Goal: Task Accomplishment & Management: Complete application form

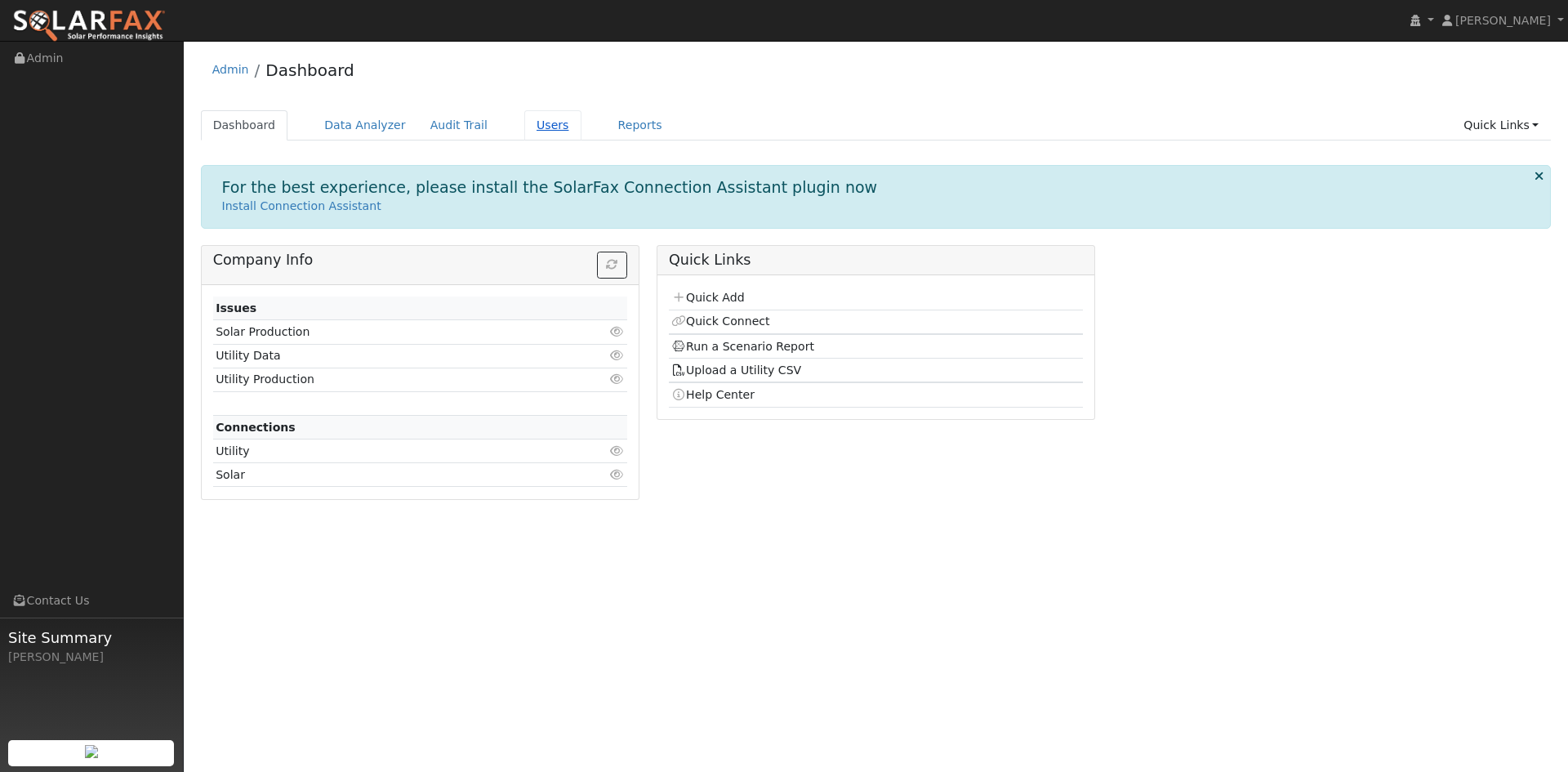
click at [524, 125] on link "Users" at bounding box center [552, 125] width 57 height 30
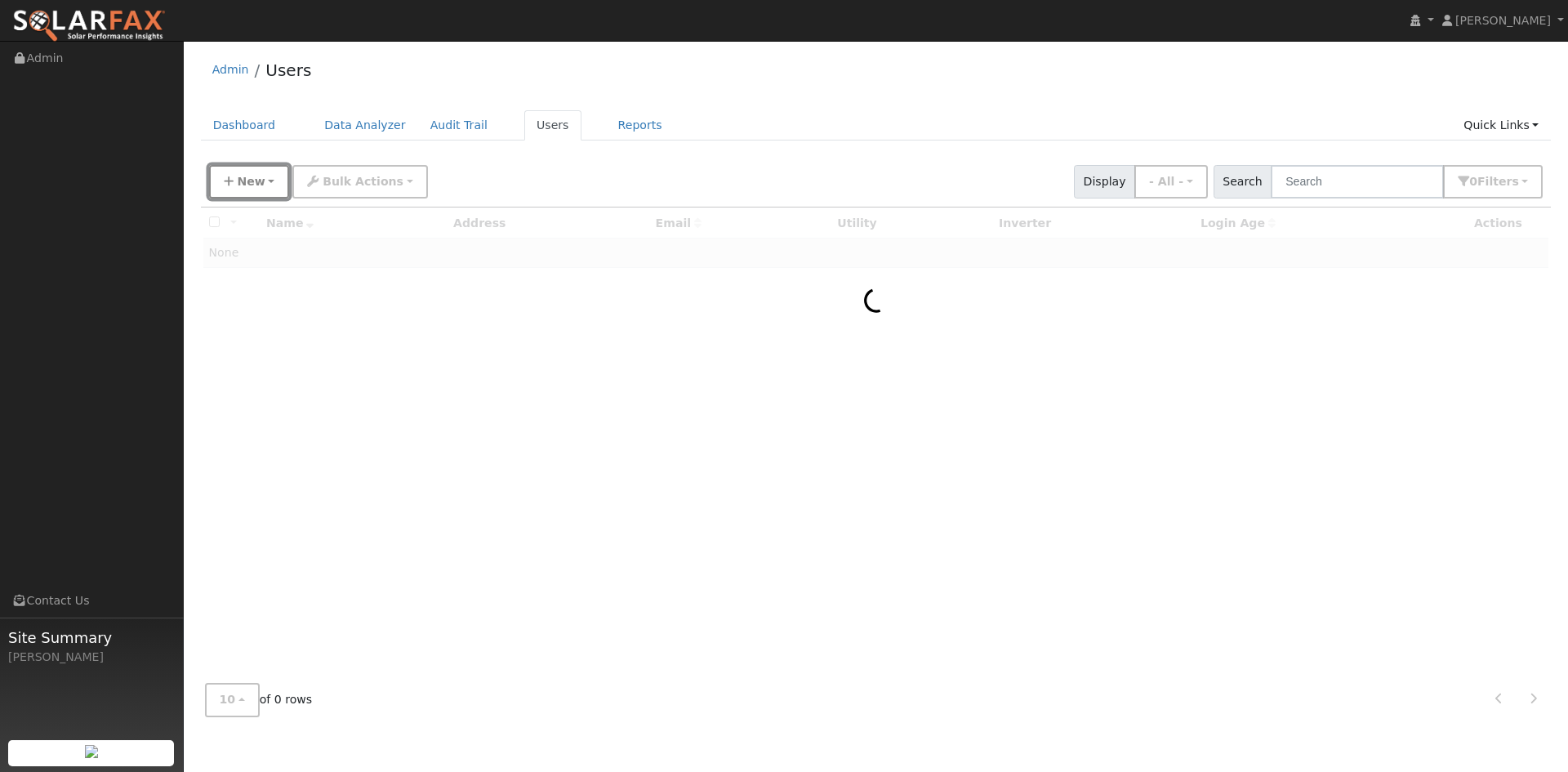
click at [242, 183] on span "New" at bounding box center [250, 182] width 28 height 13
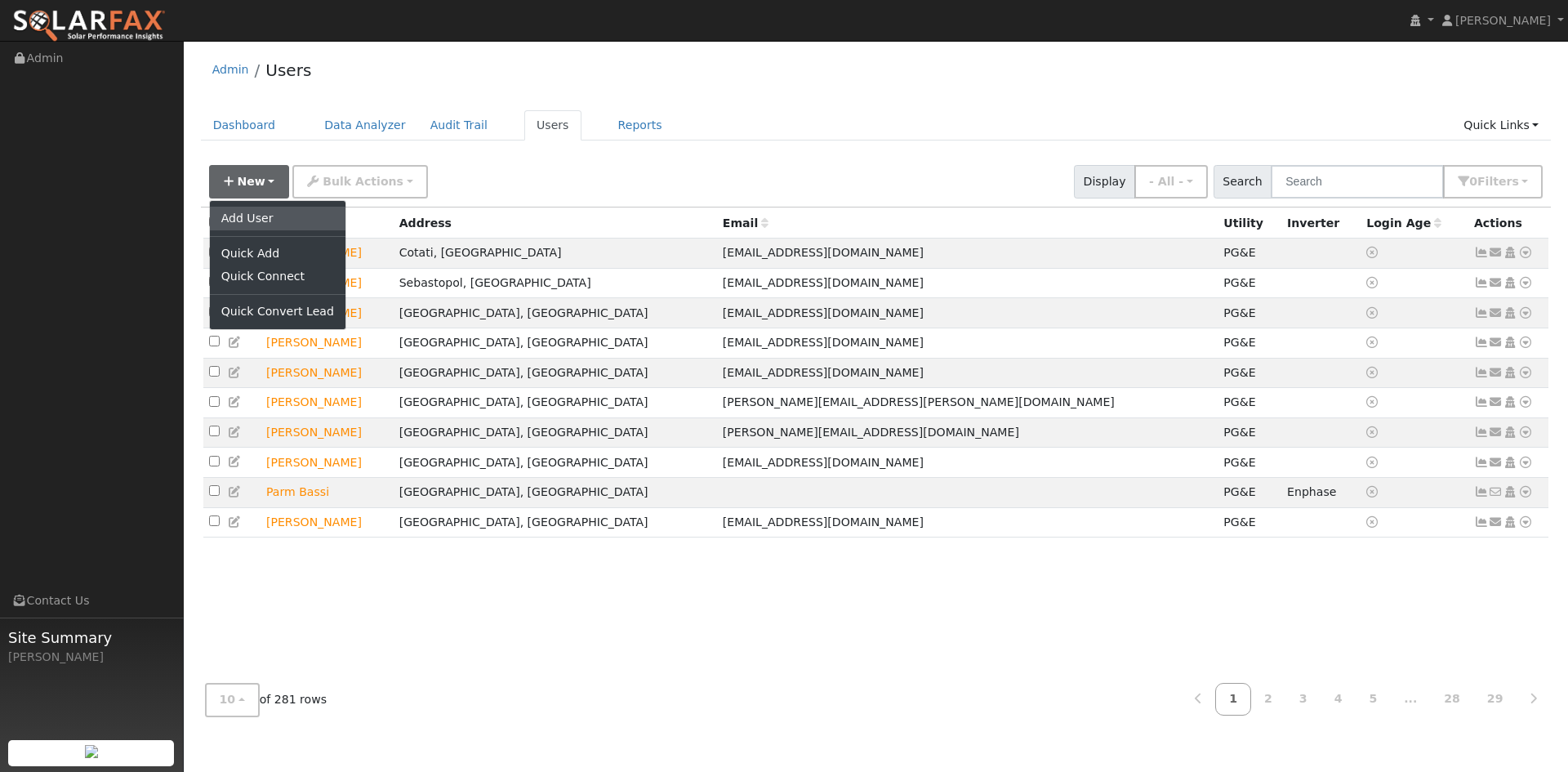
click at [250, 224] on link "Add User" at bounding box center [278, 218] width 136 height 23
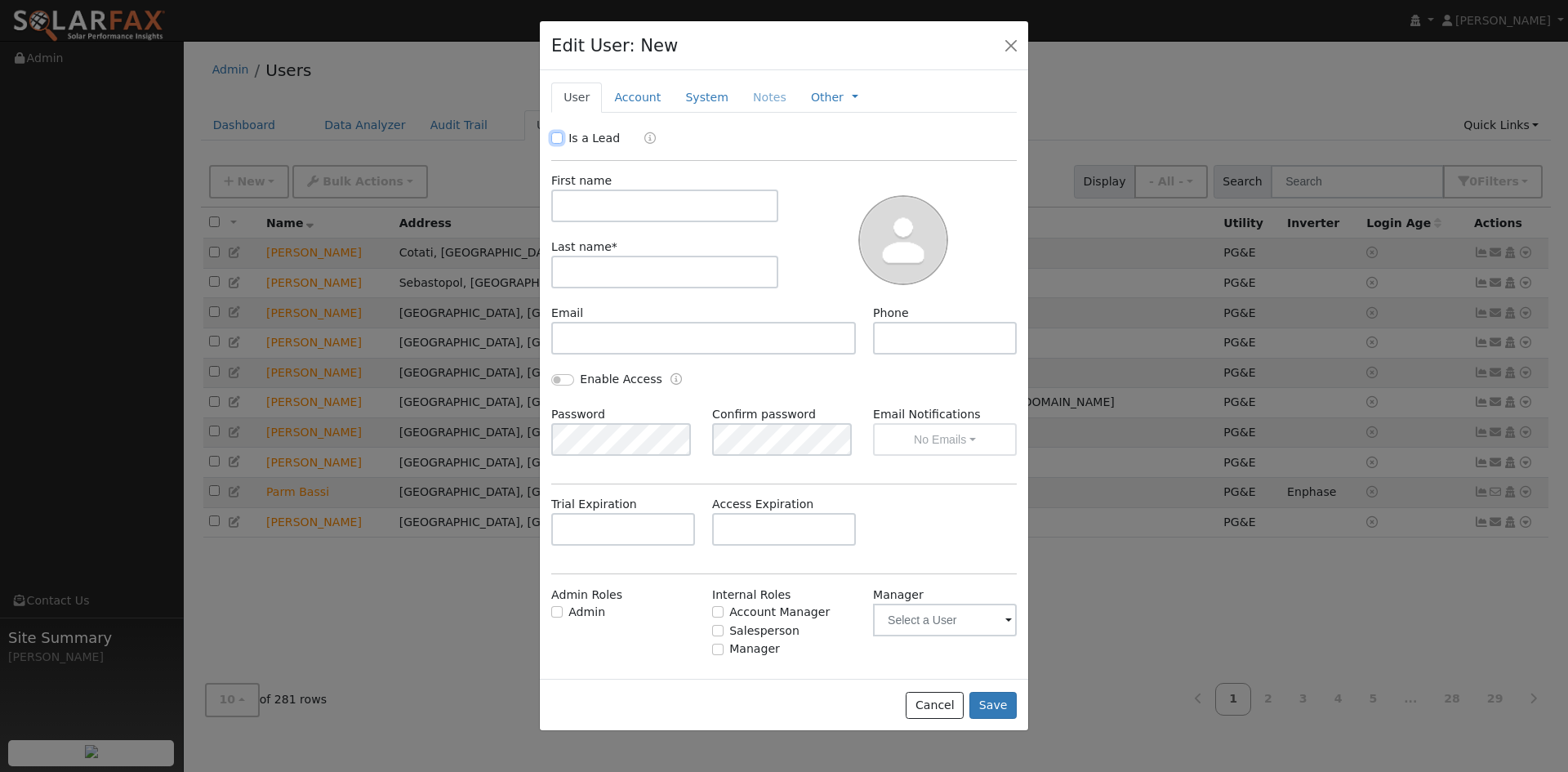
drag, startPoint x: 554, startPoint y: 138, endPoint x: 563, endPoint y: 147, distance: 12.7
click at [554, 139] on input "Is a Lead" at bounding box center [557, 138] width 11 height 11
checkbox input "true"
click at [581, 201] on input "text" at bounding box center [665, 205] width 227 height 32
click at [593, 209] on input "text" at bounding box center [665, 205] width 227 height 32
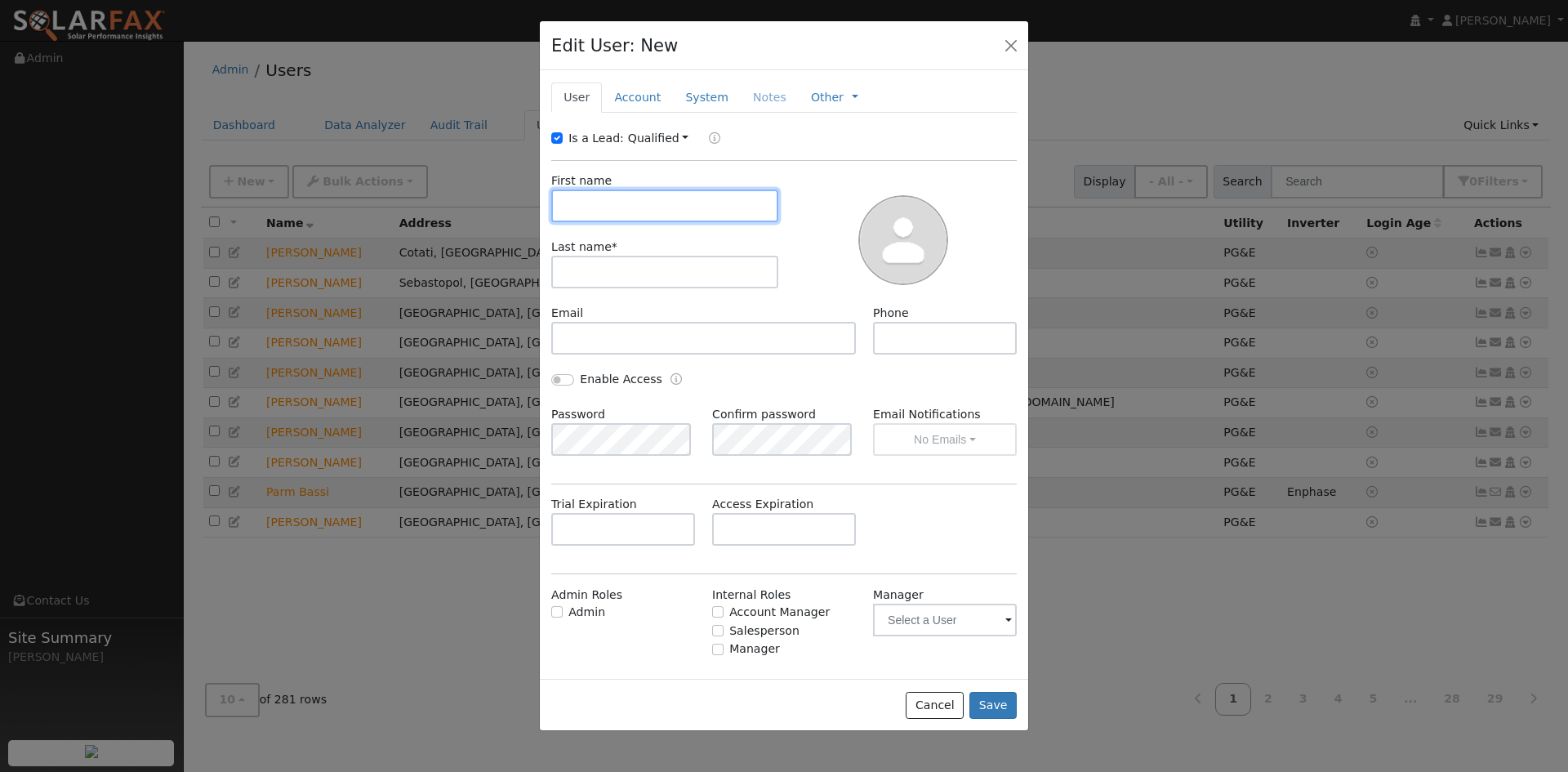
paste input "Chris"
type input "Chris"
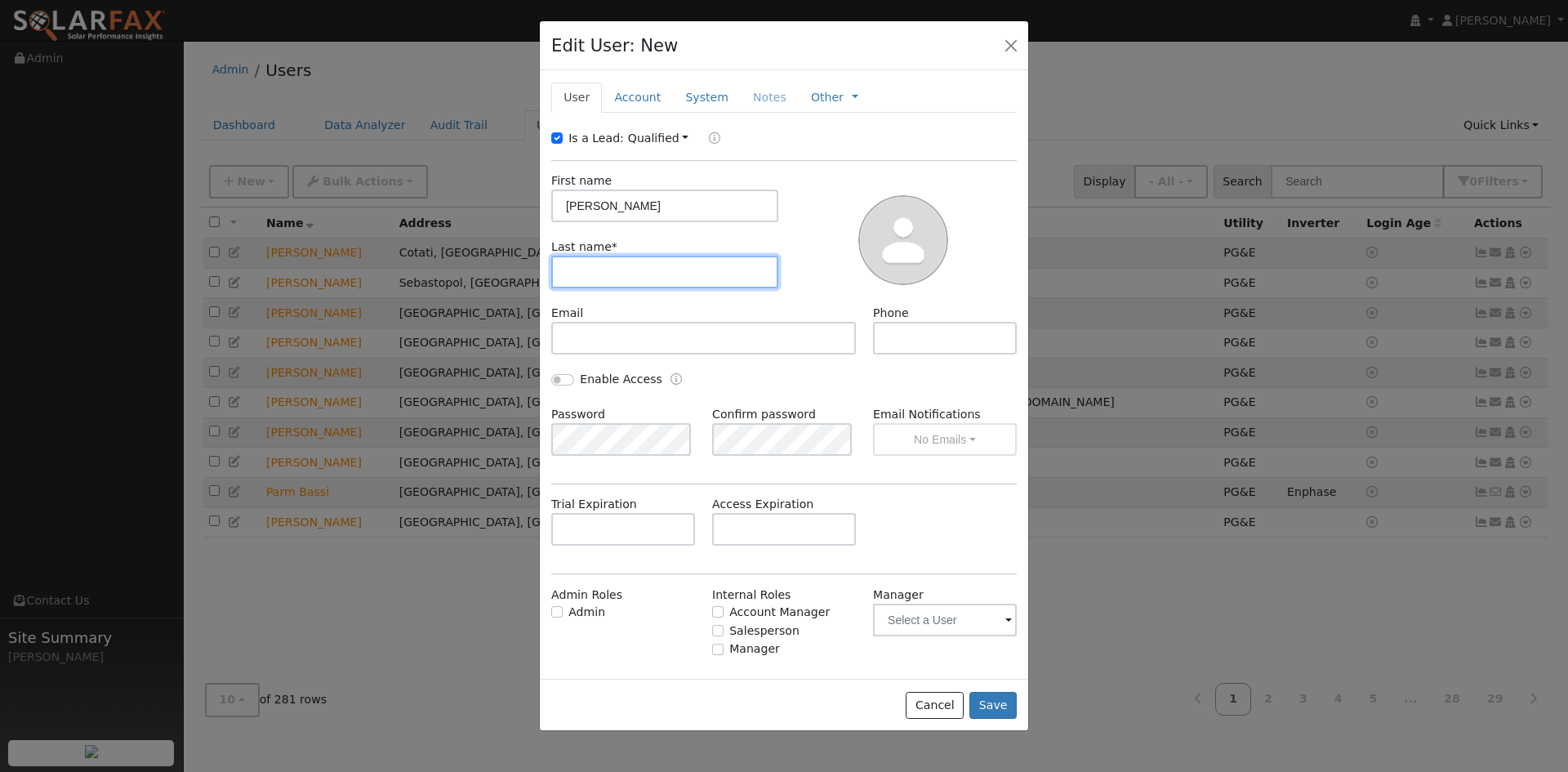
drag, startPoint x: 598, startPoint y: 260, endPoint x: 590, endPoint y: 270, distance: 12.8
click at [593, 262] on input "text" at bounding box center [665, 272] width 227 height 32
paste input "Cheney"
type input "Cheney"
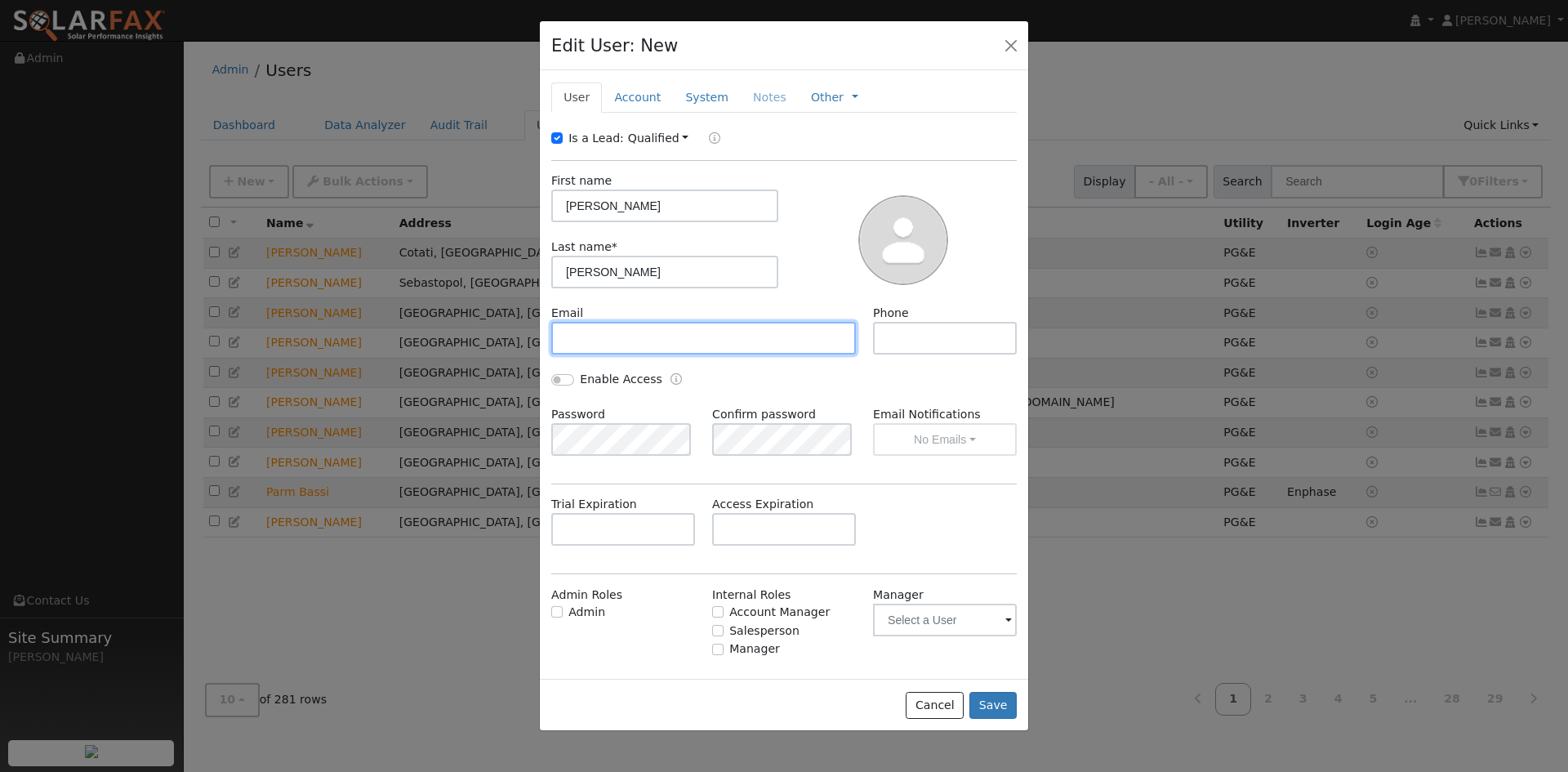
drag, startPoint x: 604, startPoint y: 338, endPoint x: 593, endPoint y: 338, distance: 11.0
click at [602, 338] on input "text" at bounding box center [704, 338] width 304 height 32
click at [640, 337] on input "text" at bounding box center [704, 338] width 304 height 32
paste input "Chris@anchor21branding.com"
type input "[PERSON_NAME][EMAIL_ADDRESS][DOMAIN_NAME]"
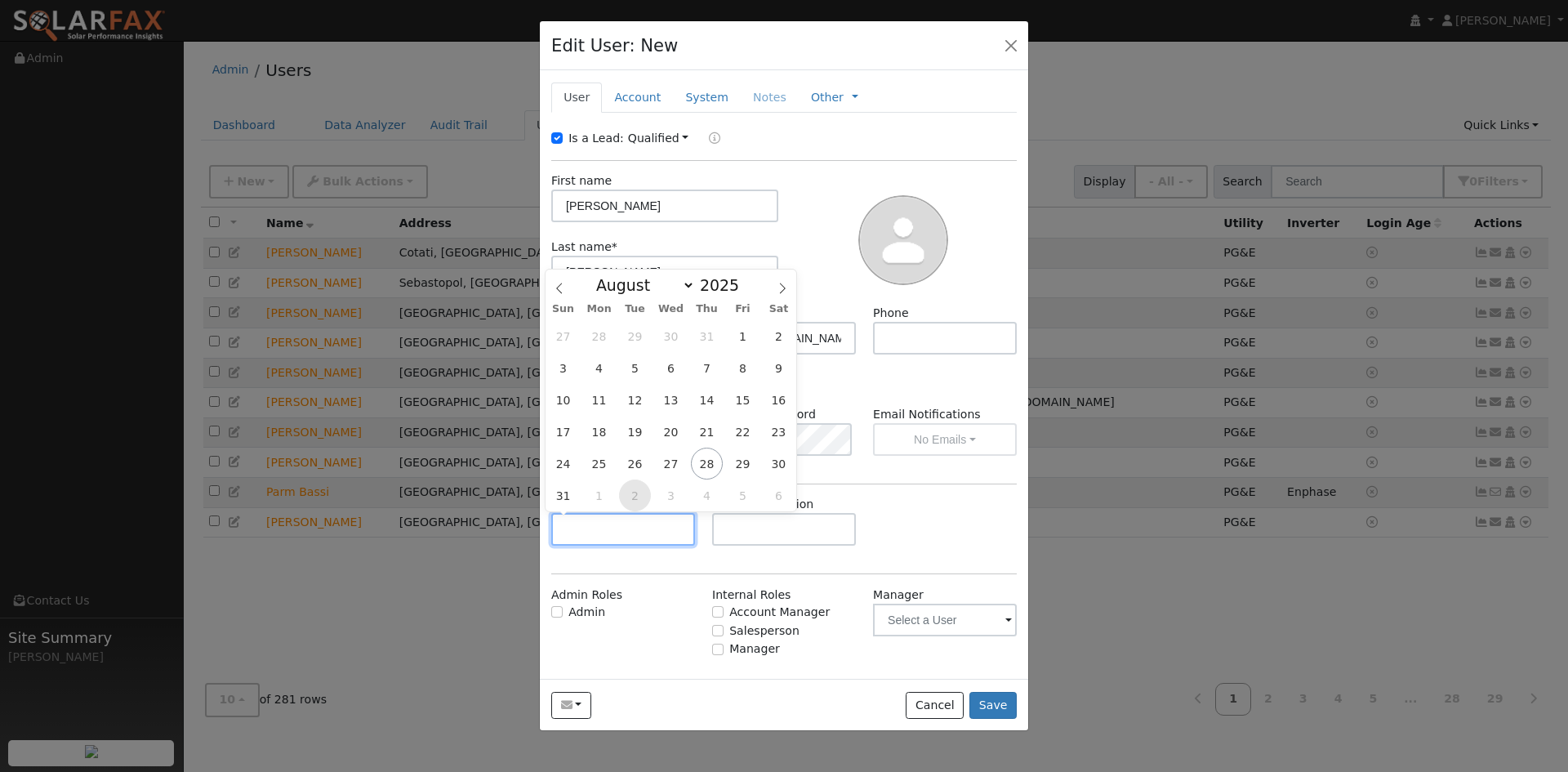
drag, startPoint x: 667, startPoint y: 520, endPoint x: 634, endPoint y: 492, distance: 43.3
click at [665, 520] on input "text" at bounding box center [623, 529] width 144 height 32
click at [660, 282] on select "January February March April May June July August September October November De…" at bounding box center [641, 284] width 106 height 20
select select "9"
click at [601, 275] on select "January February March April May June July August September October November De…" at bounding box center [641, 284] width 106 height 20
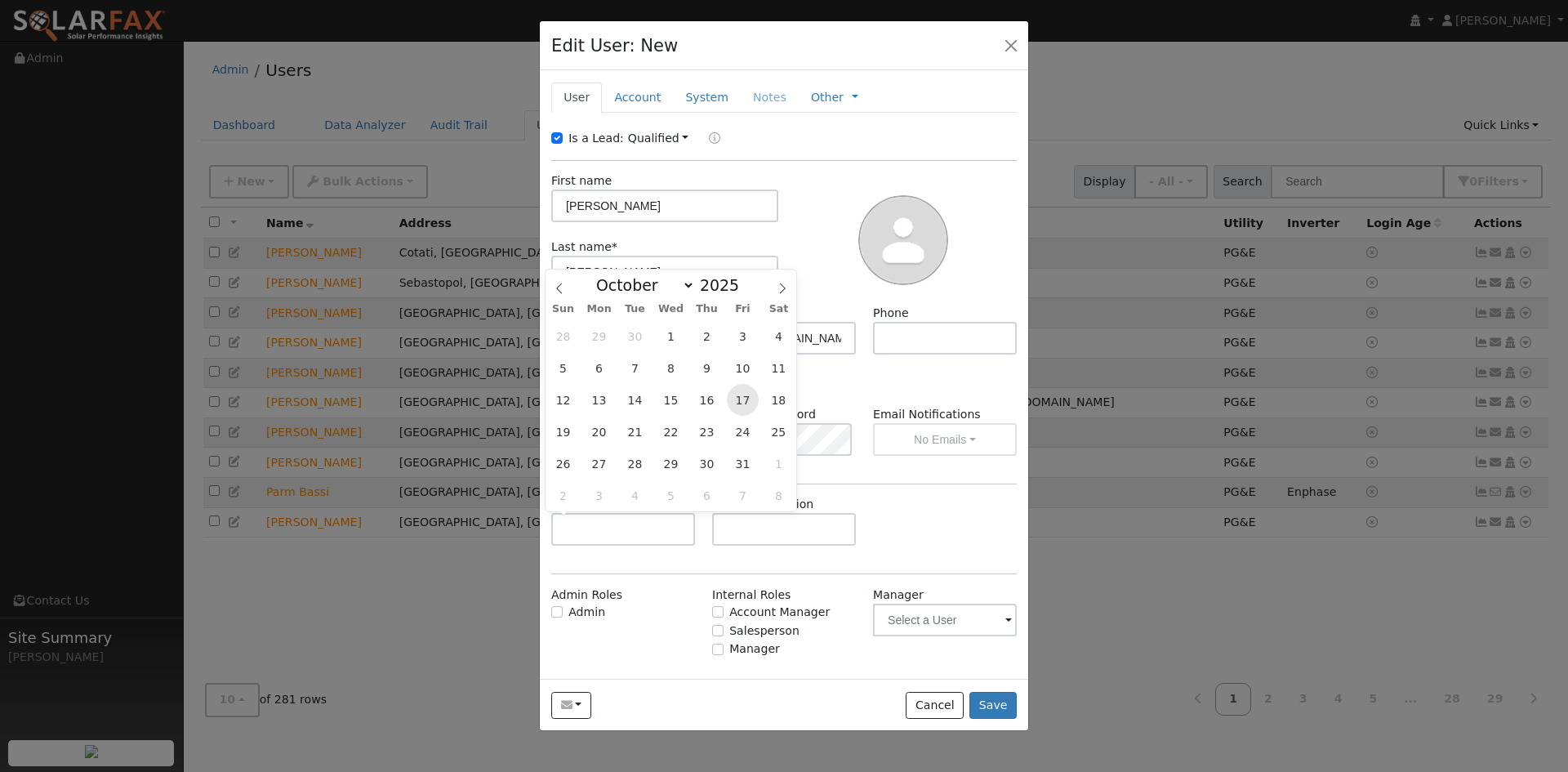
click at [738, 403] on span "17" at bounding box center [742, 399] width 31 height 31
type input "10/17/2025"
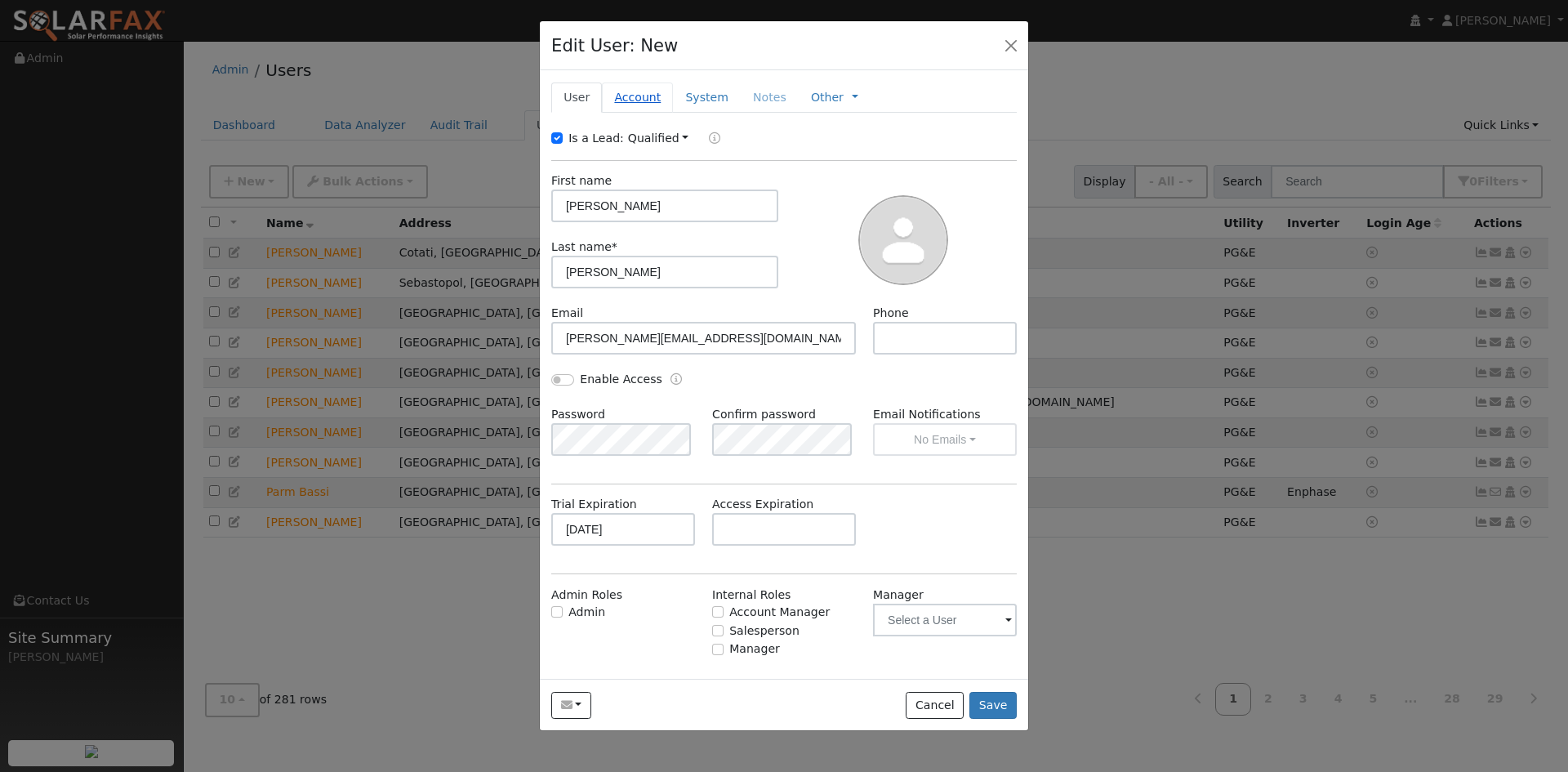
click at [637, 89] on link "Account" at bounding box center [637, 98] width 71 height 30
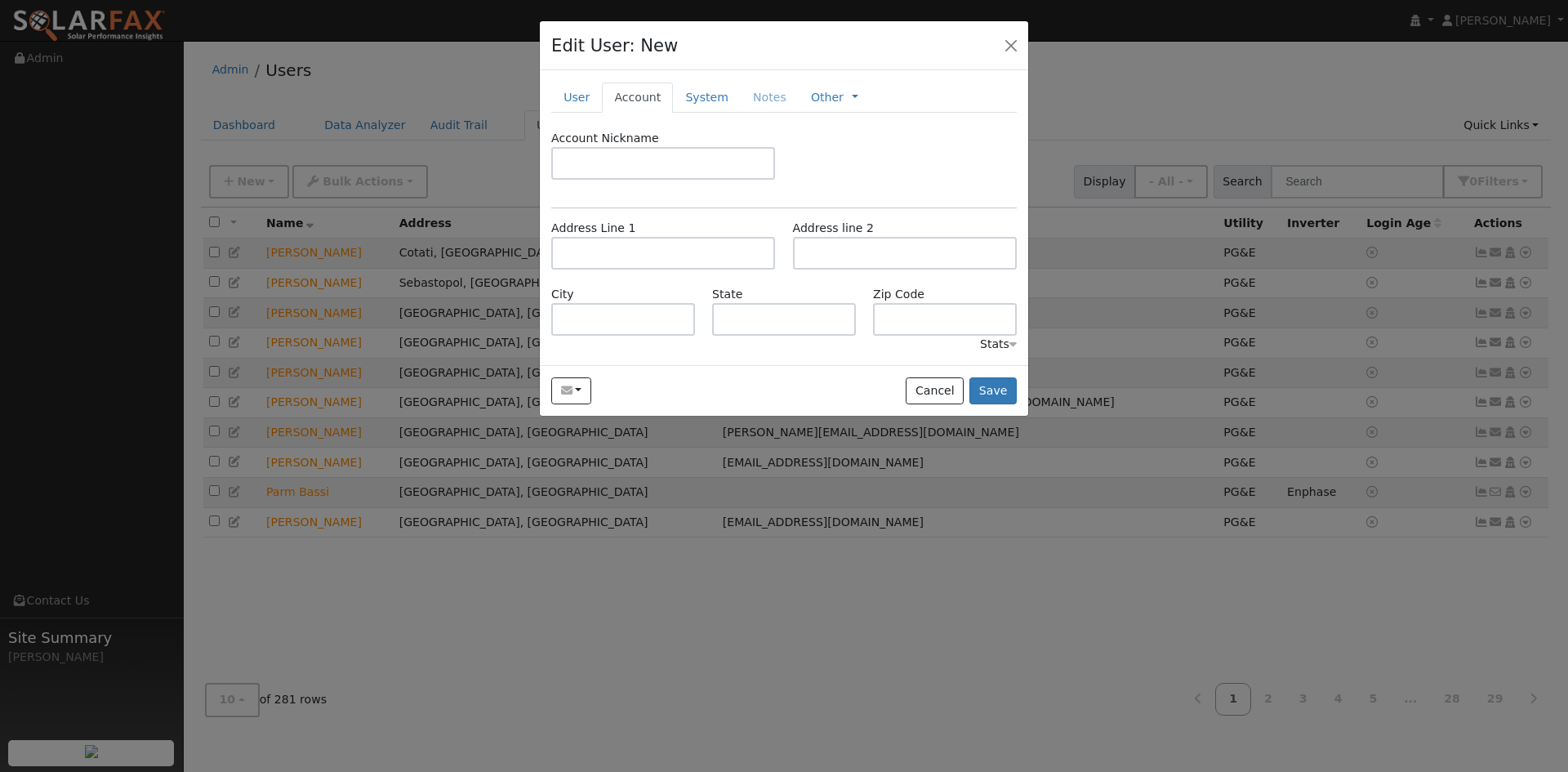
click at [626, 270] on div "Address Line 1 Address line 2" at bounding box center [784, 253] width 483 height 67
drag, startPoint x: 753, startPoint y: 263, endPoint x: 723, endPoint y: 261, distance: 30.1
click at [750, 262] on input "text" at bounding box center [663, 253] width 223 height 32
click at [607, 267] on input "text" at bounding box center [663, 253] width 223 height 32
paste input "158 Grevillia DR"
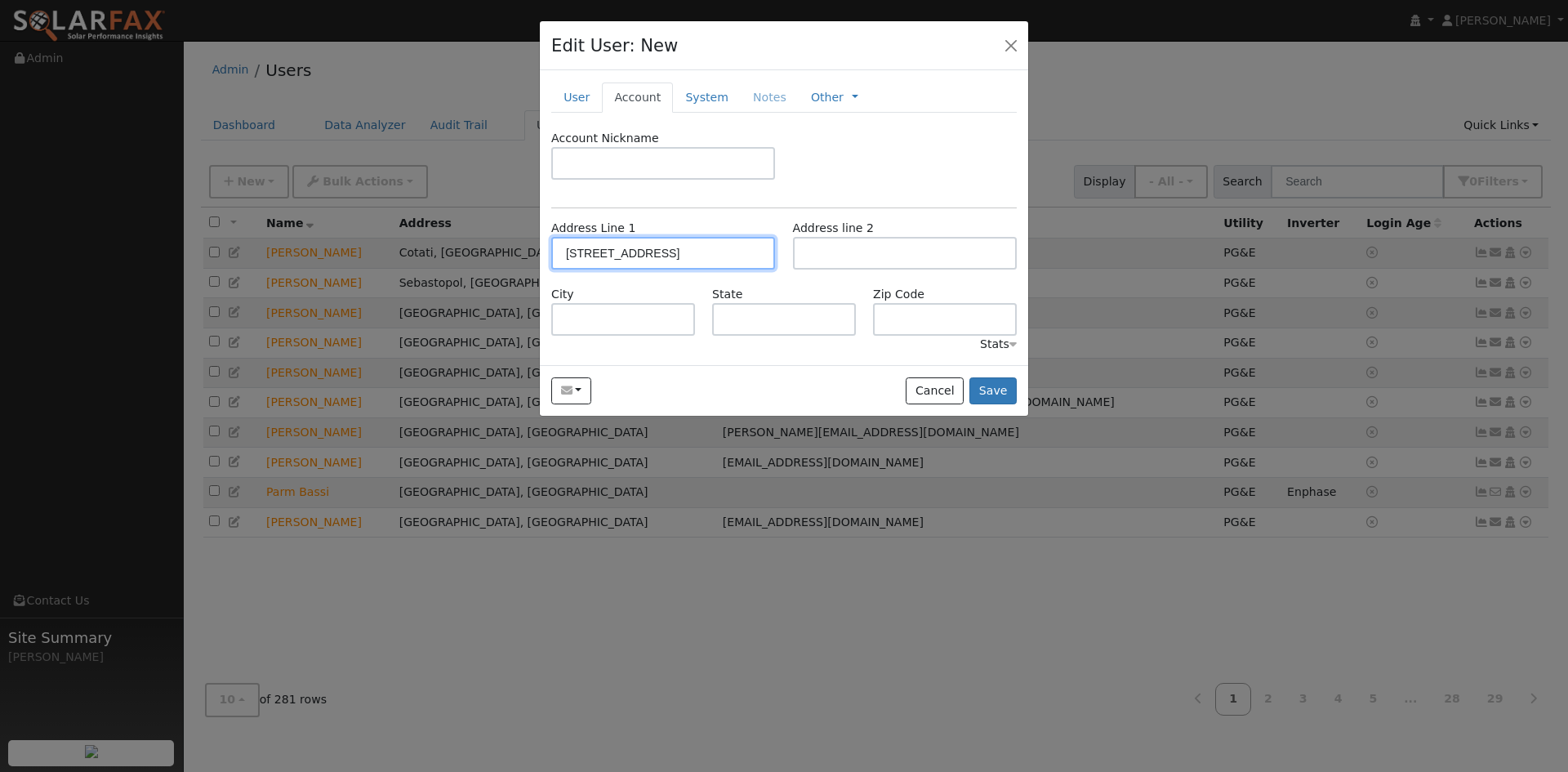
type input "[STREET_ADDRESS]"
type input "Petaluma"
type input "CA"
type input "94952"
click at [703, 95] on link "System" at bounding box center [707, 98] width 68 height 30
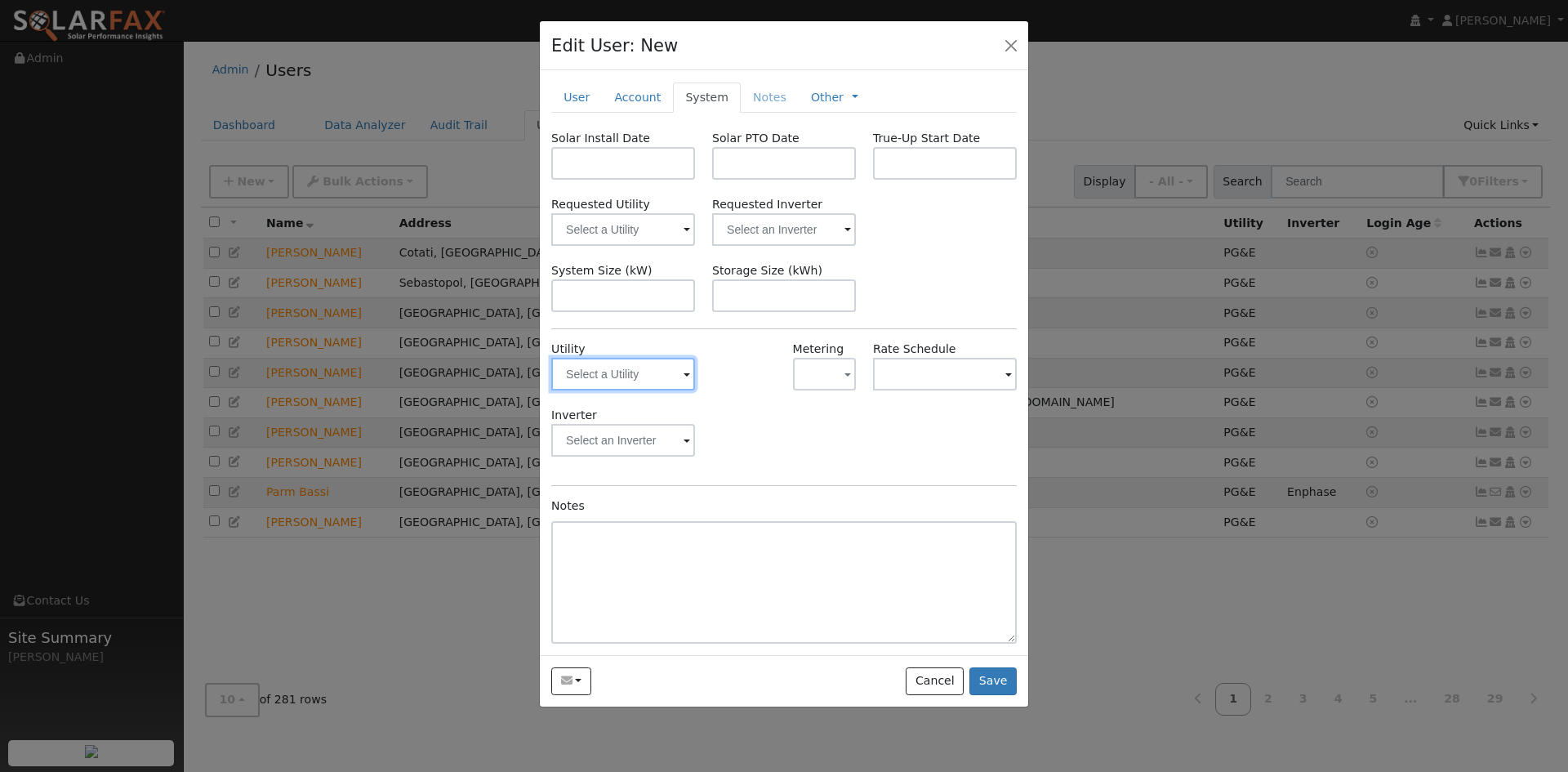
click at [690, 377] on input "text" at bounding box center [623, 374] width 144 height 32
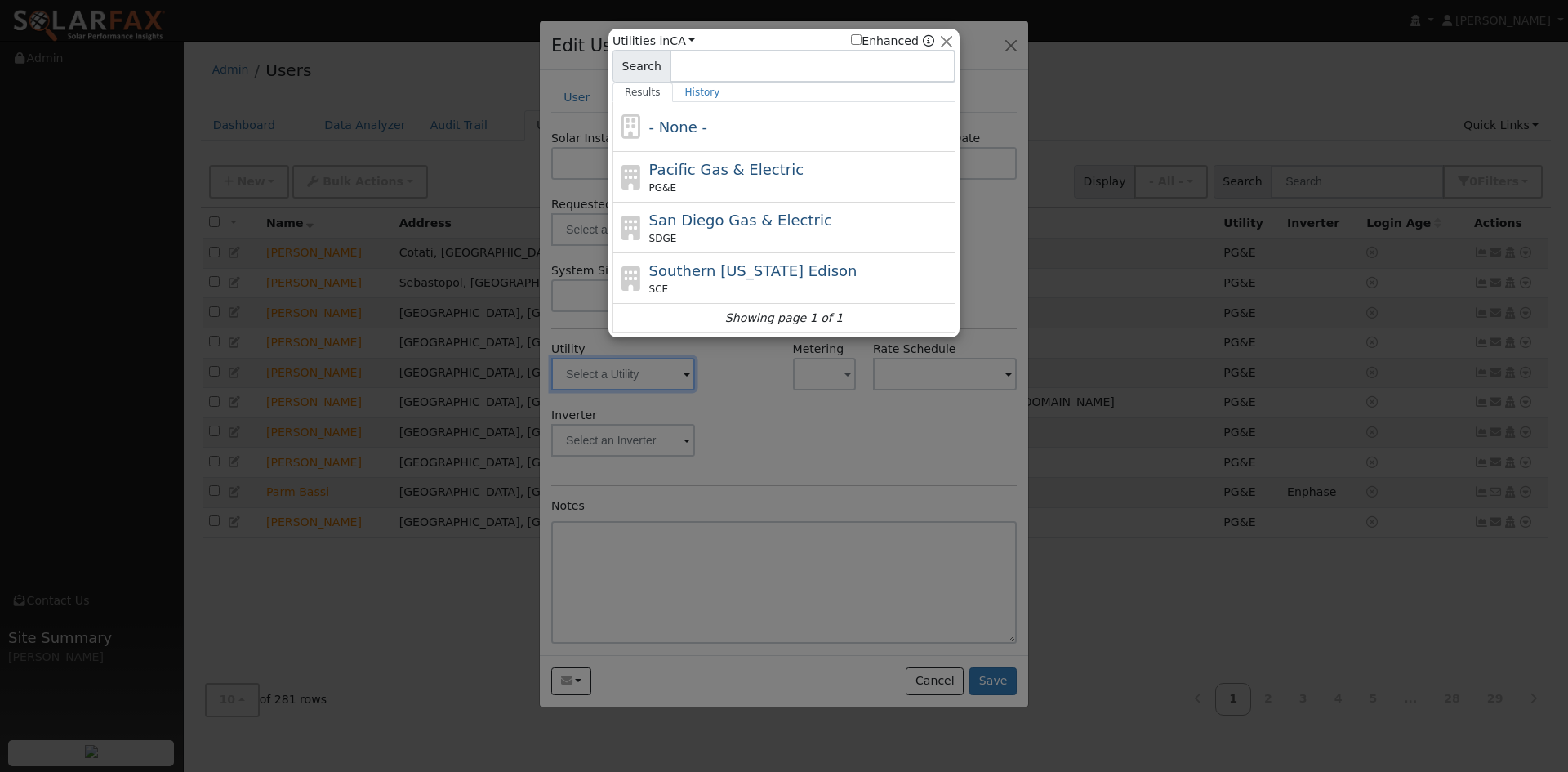
click at [681, 375] on div at bounding box center [784, 386] width 1568 height 772
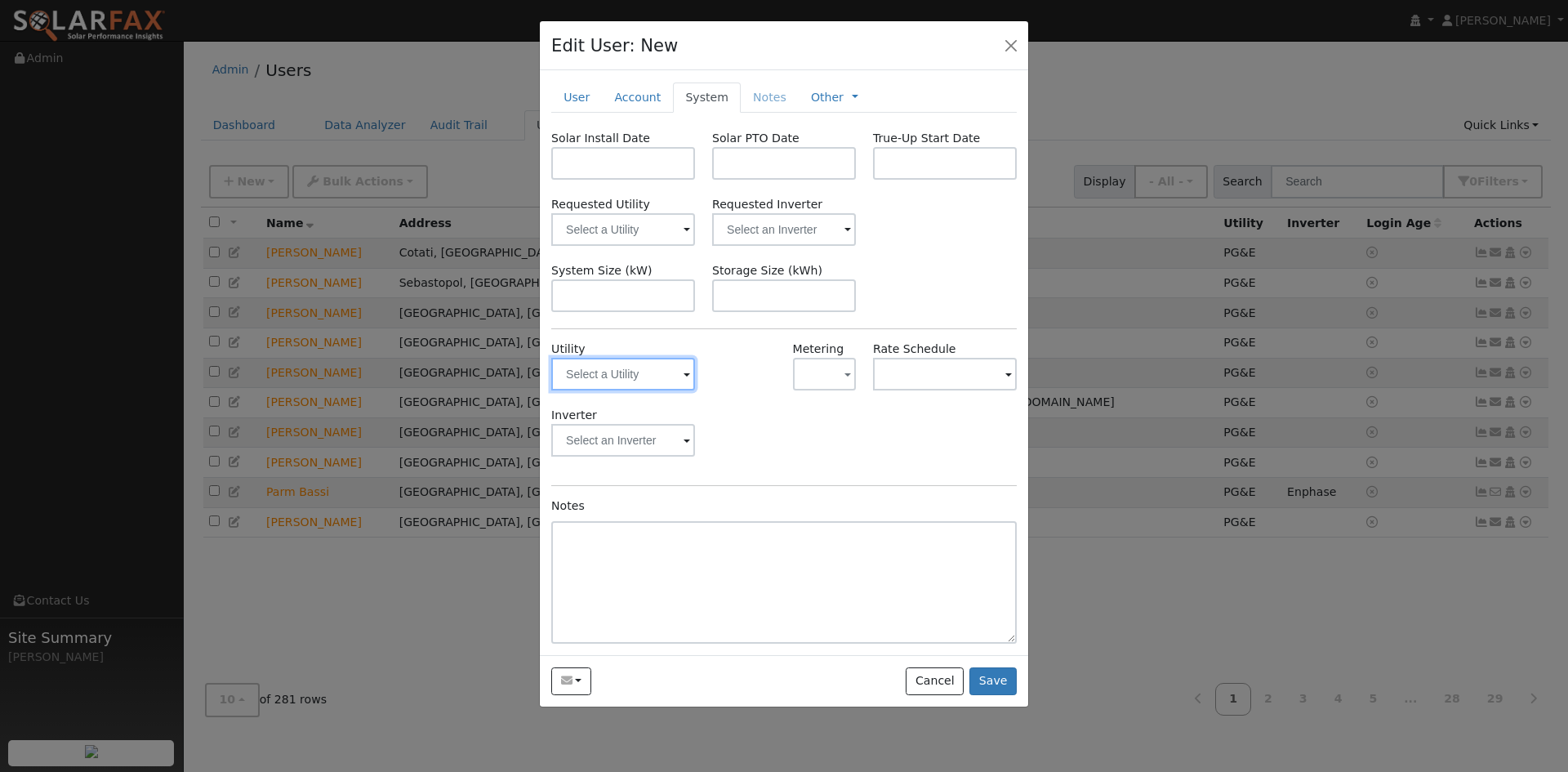
click at [682, 375] on input "text" at bounding box center [623, 374] width 144 height 32
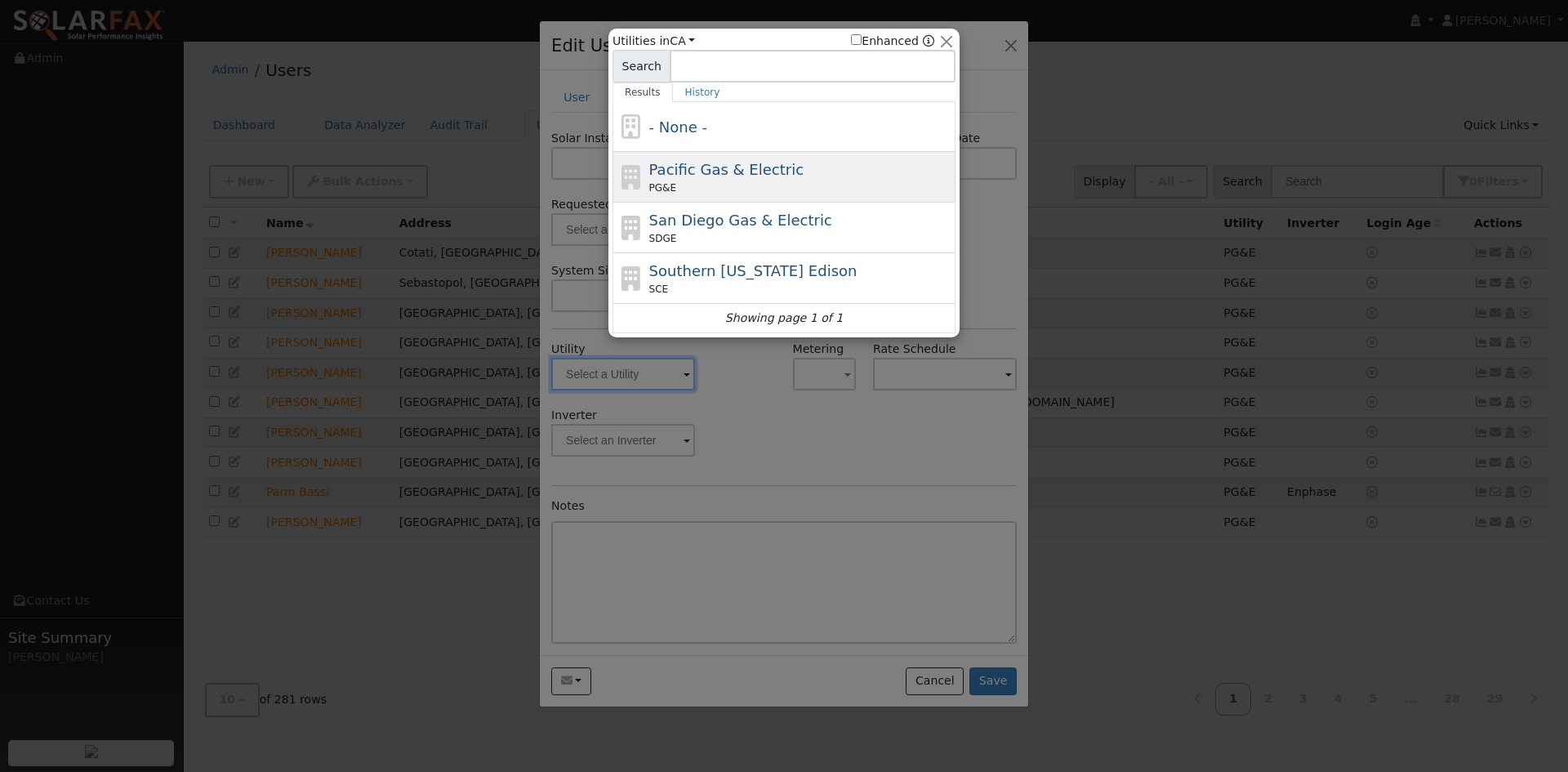
click at [708, 164] on span "Pacific Gas & Electric" at bounding box center [726, 169] width 154 height 17
type input "PG&E"
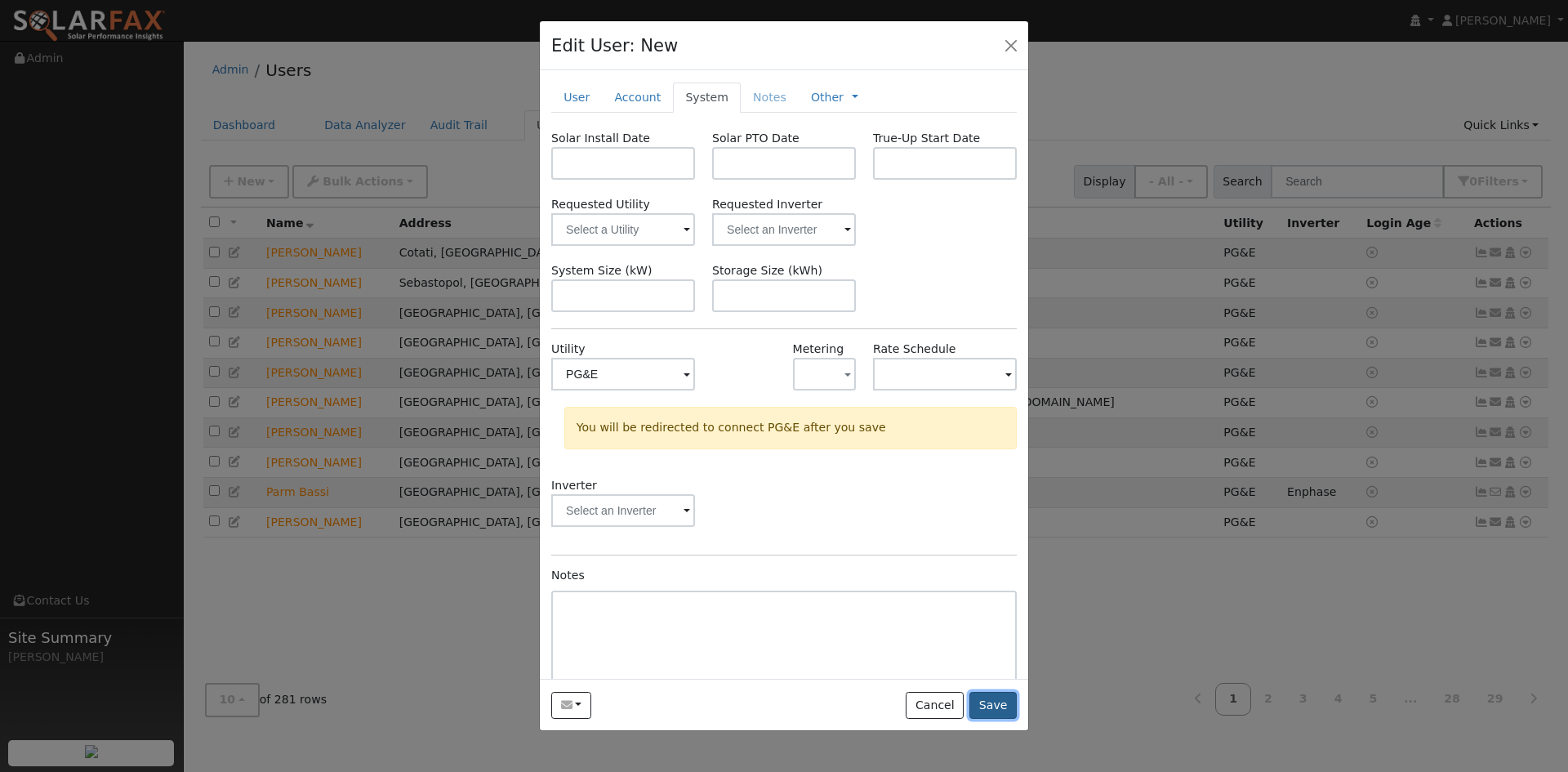
click at [999, 709] on button "Save" at bounding box center [993, 704] width 48 height 28
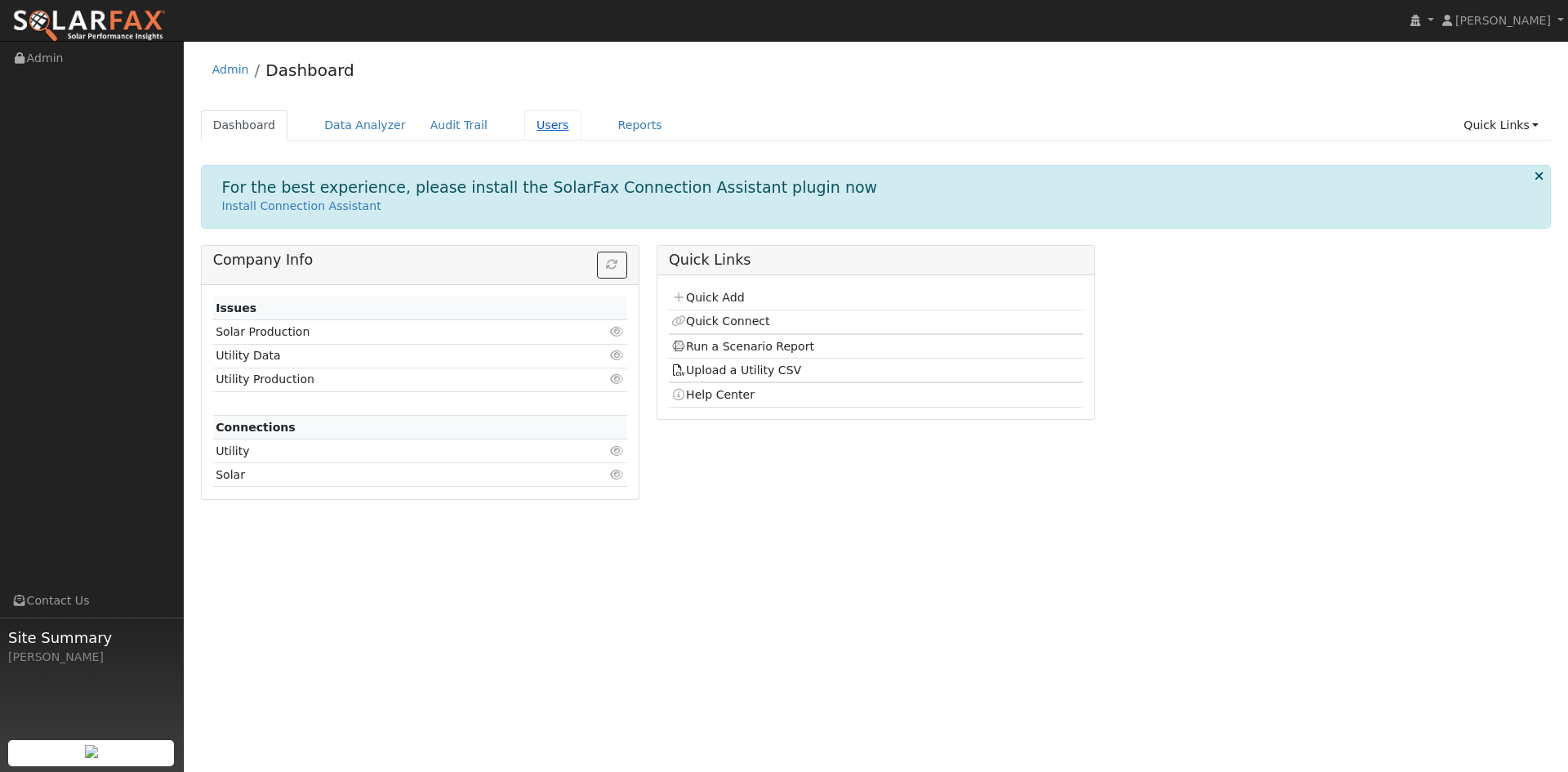
click at [524, 129] on link "Users" at bounding box center [552, 125] width 57 height 30
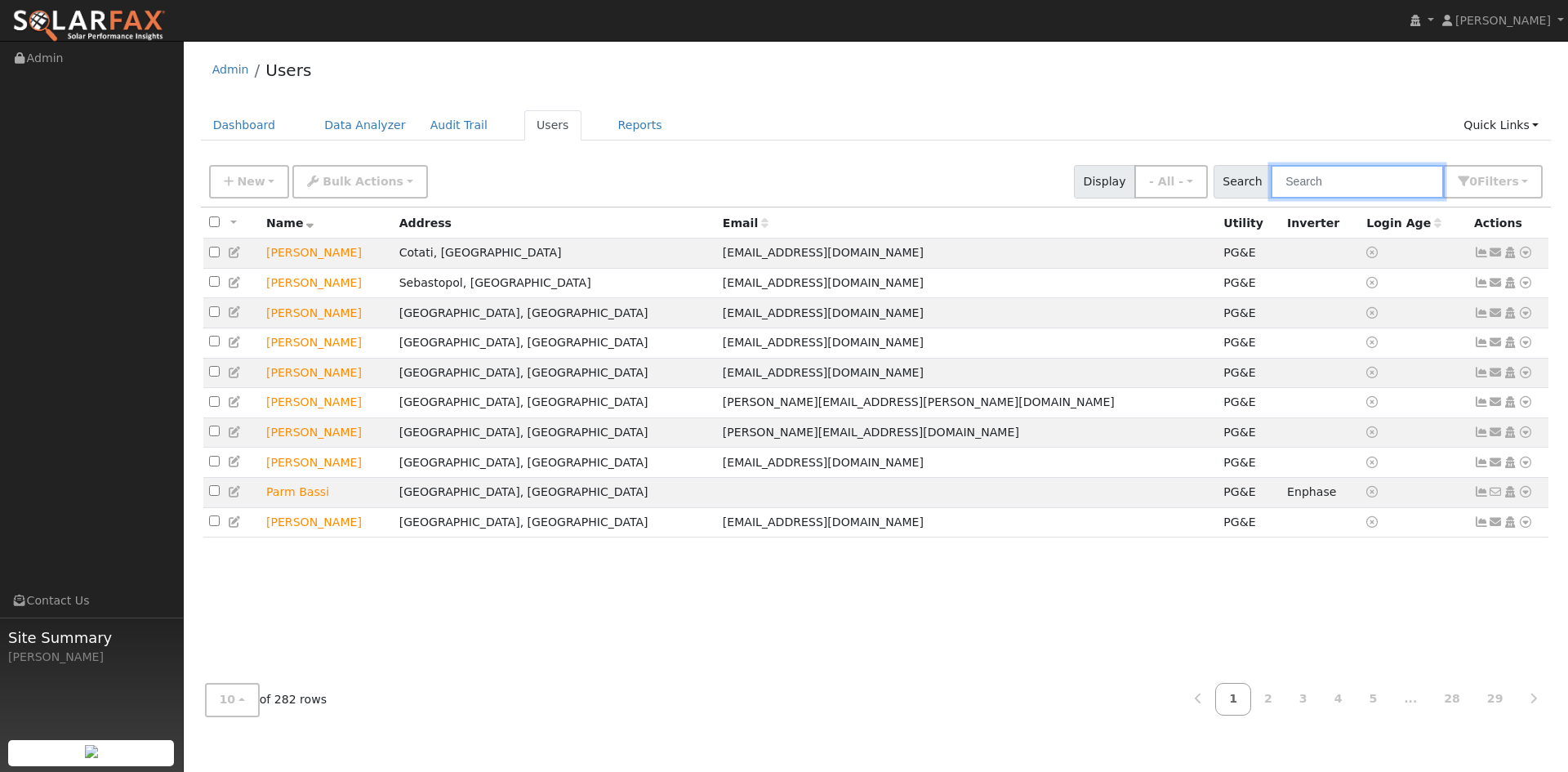
click at [1357, 186] on input "text" at bounding box center [1357, 181] width 173 height 33
paste input "158 Grevillia DR"
type input "158 Grevillia DR"
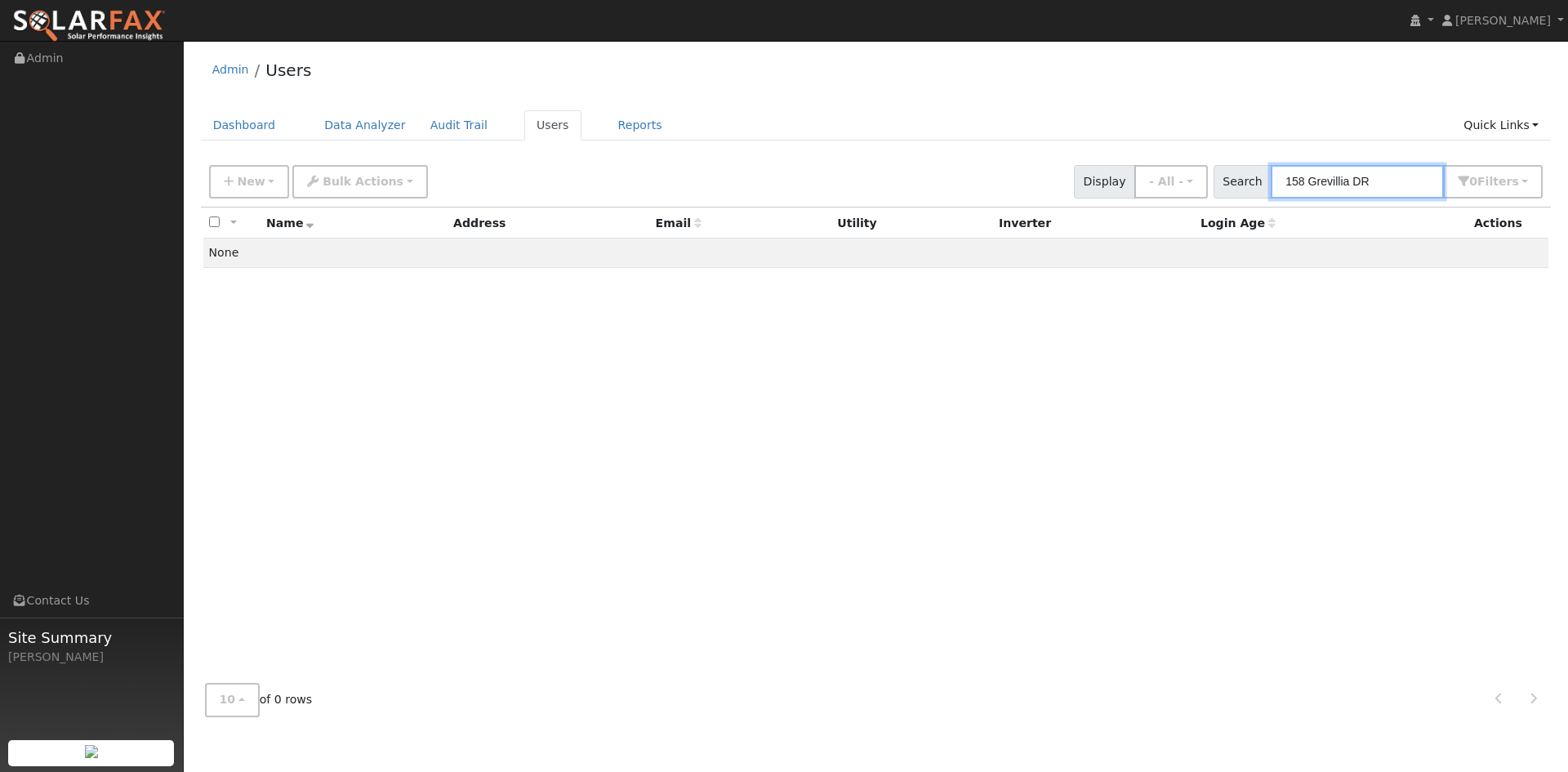
drag, startPoint x: 1357, startPoint y: 183, endPoint x: 1277, endPoint y: 196, distance: 81.0
click at [1275, 197] on div "Search 158 Grevillia DR 0 Filter s My accounts Role Show - All - Show Leads Adm…" at bounding box center [1378, 181] width 330 height 33
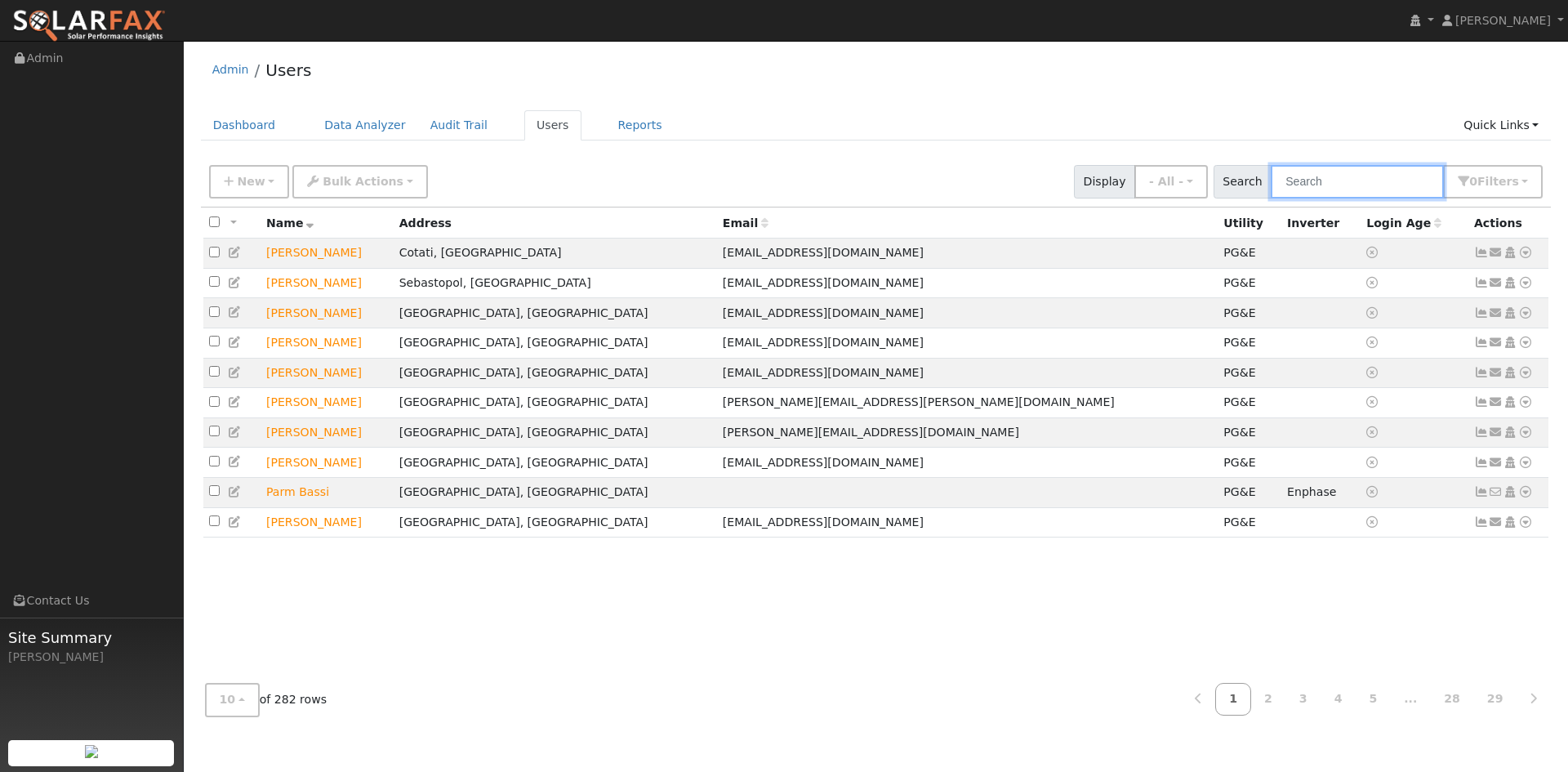
type input "h"
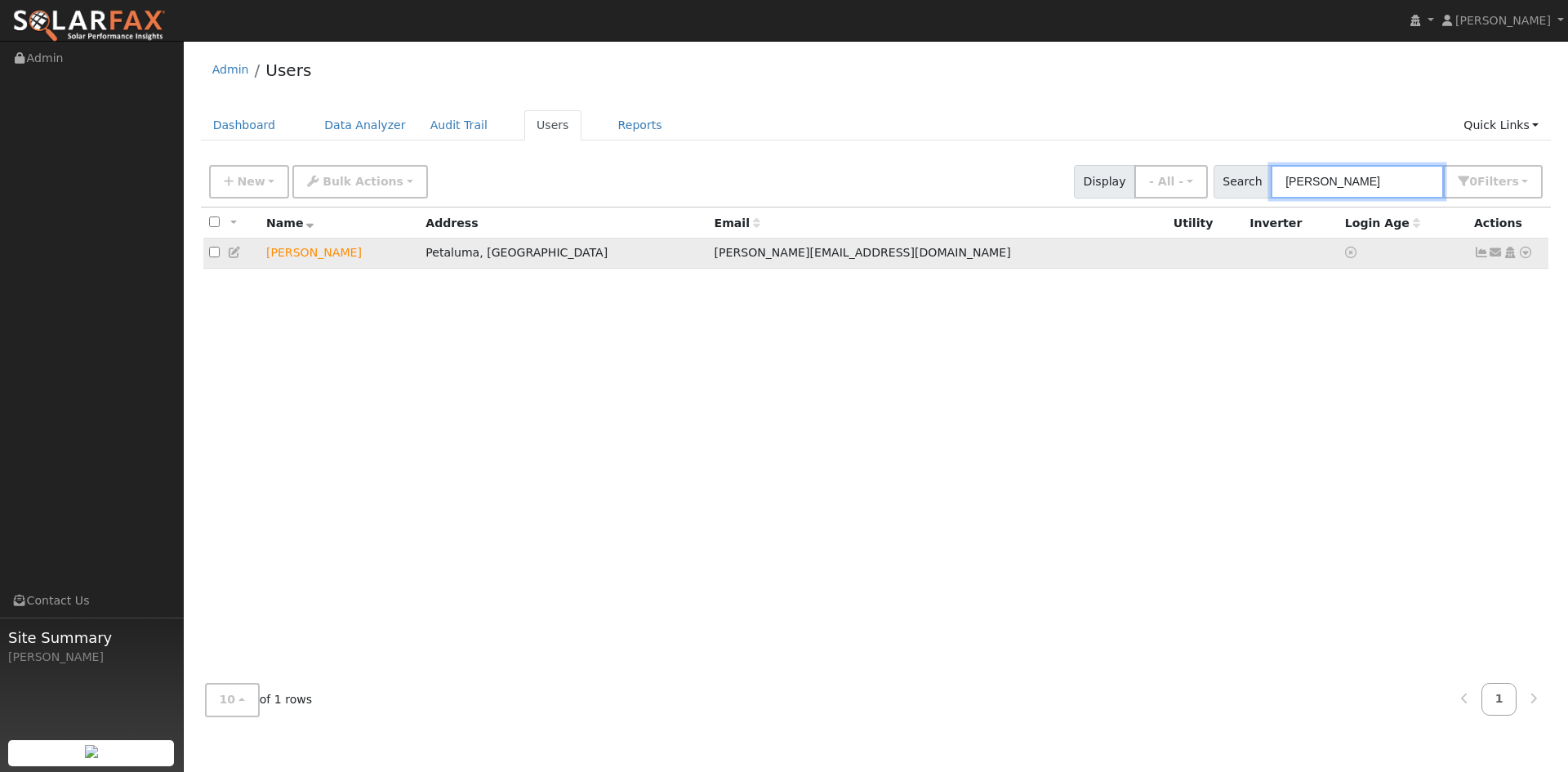
type input "chen"
click at [235, 251] on icon at bounding box center [235, 252] width 14 height 11
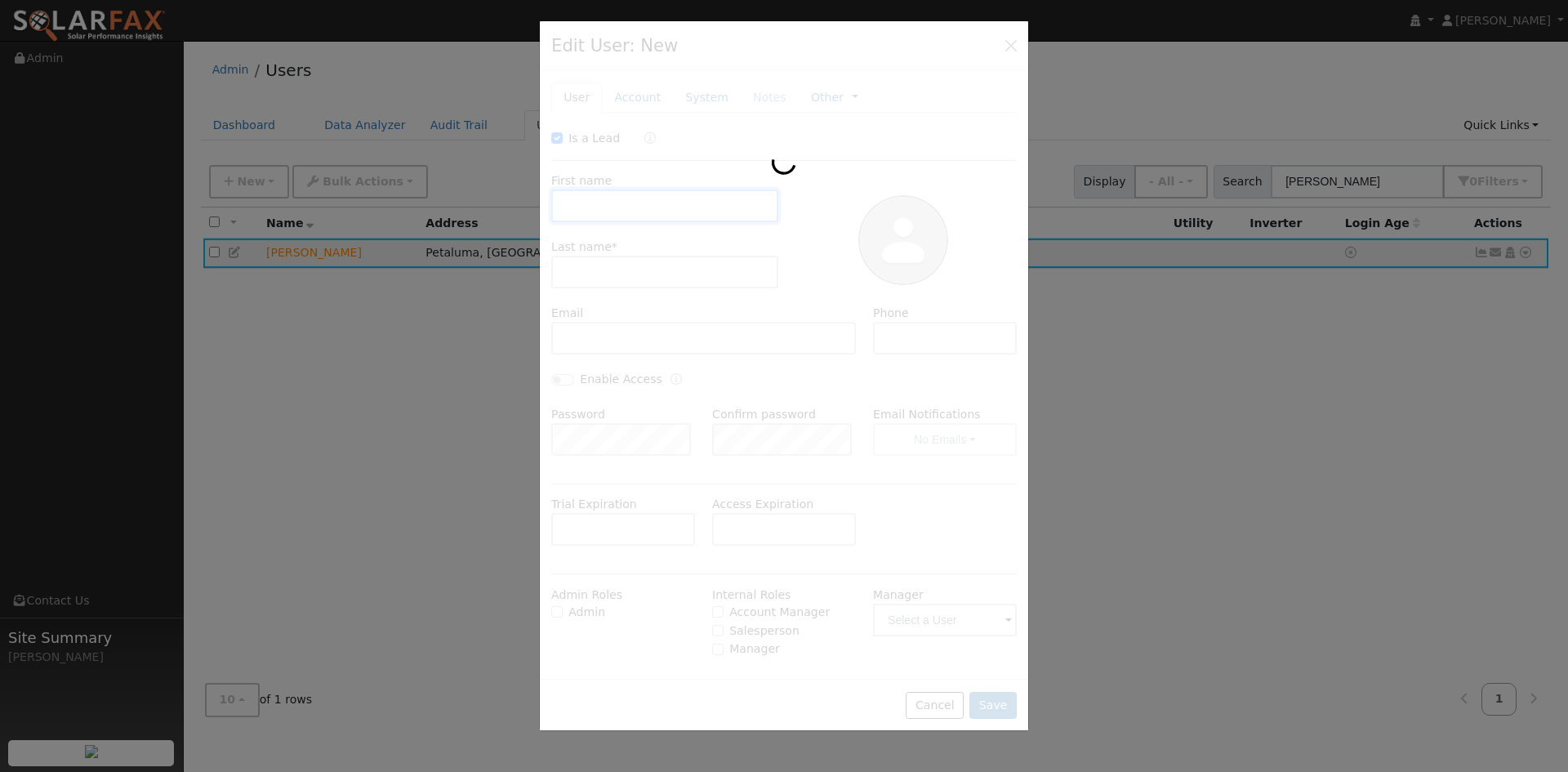
type input "10/17/2025"
checkbox input "true"
type input "Chris"
type input "Cheney"
type input "Chris@anchor21branding.com"
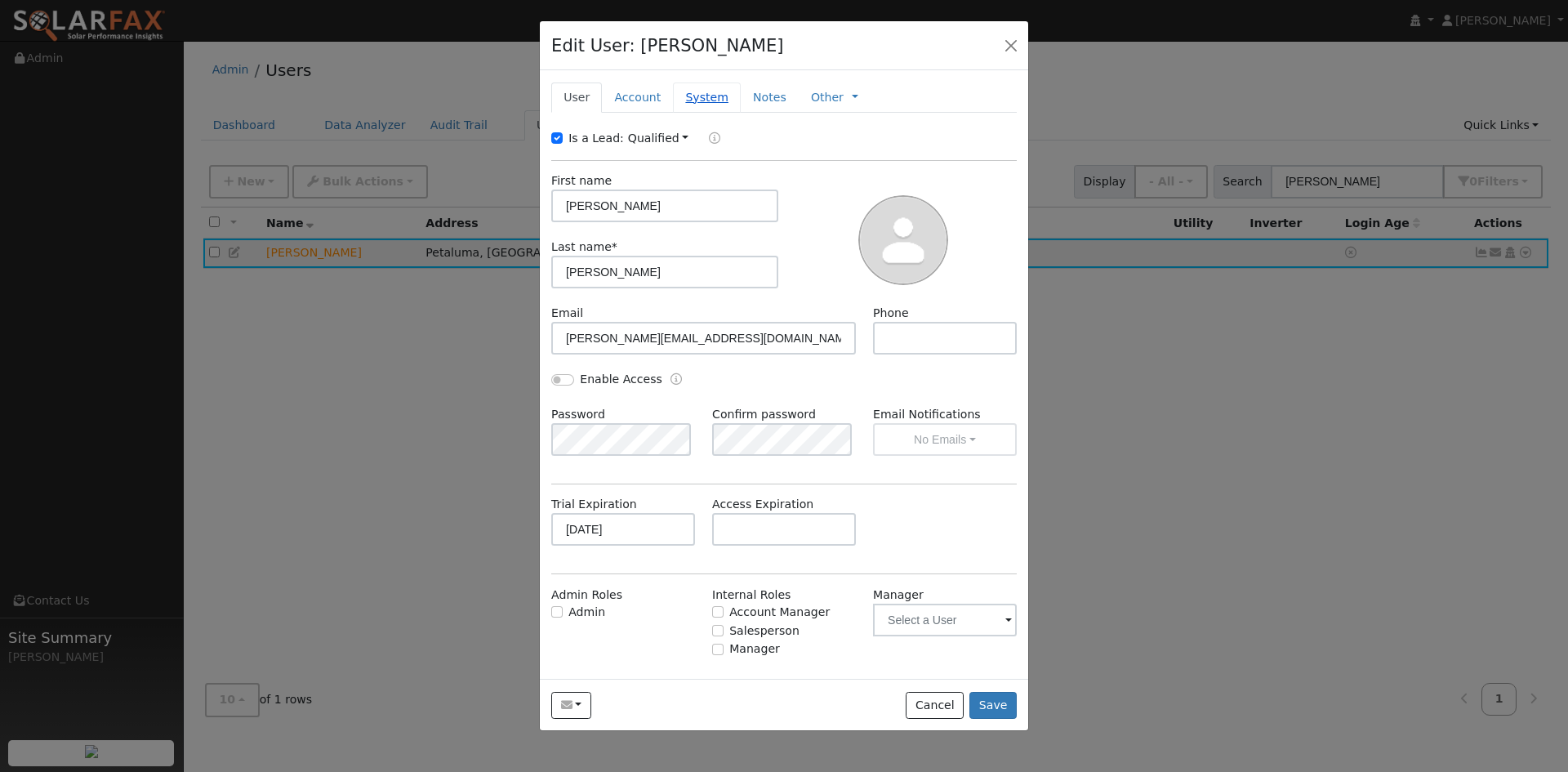
click at [700, 97] on link "System" at bounding box center [707, 98] width 68 height 30
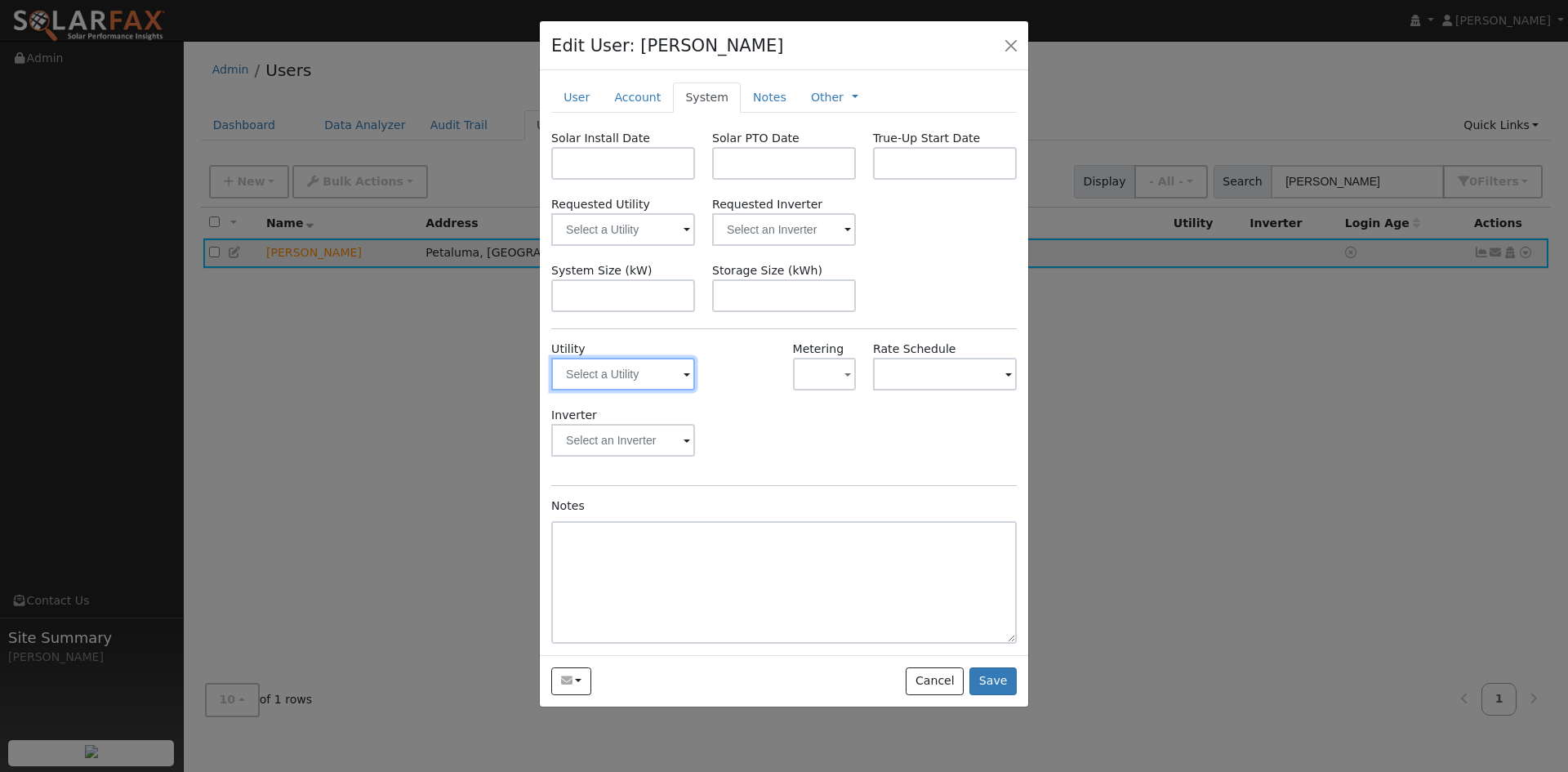
click at [683, 380] on div at bounding box center [623, 374] width 144 height 32
click at [684, 375] on span at bounding box center [687, 376] width 7 height 19
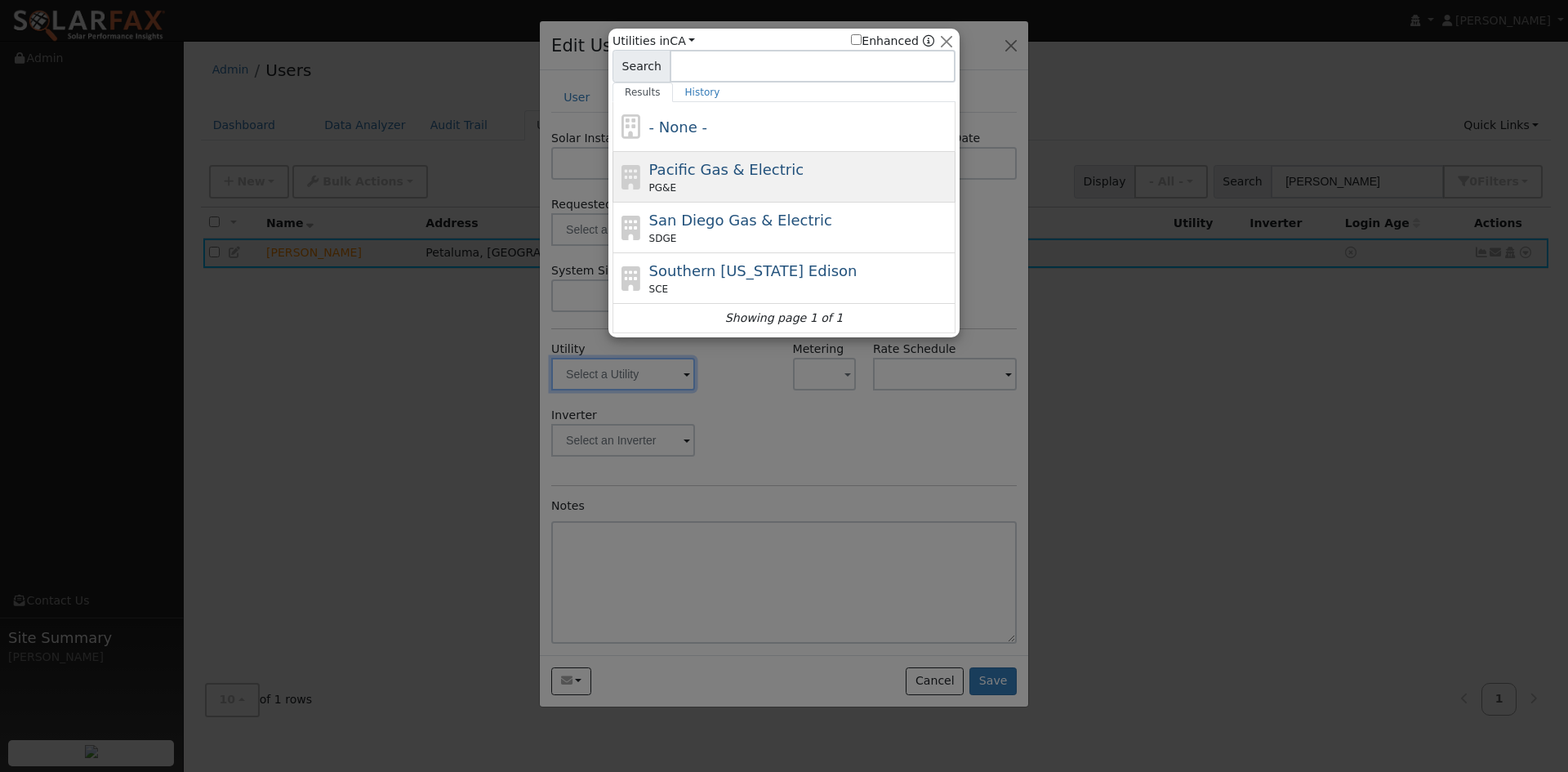
click at [685, 172] on span "Pacific Gas & Electric" at bounding box center [726, 169] width 154 height 17
type input "PG&E"
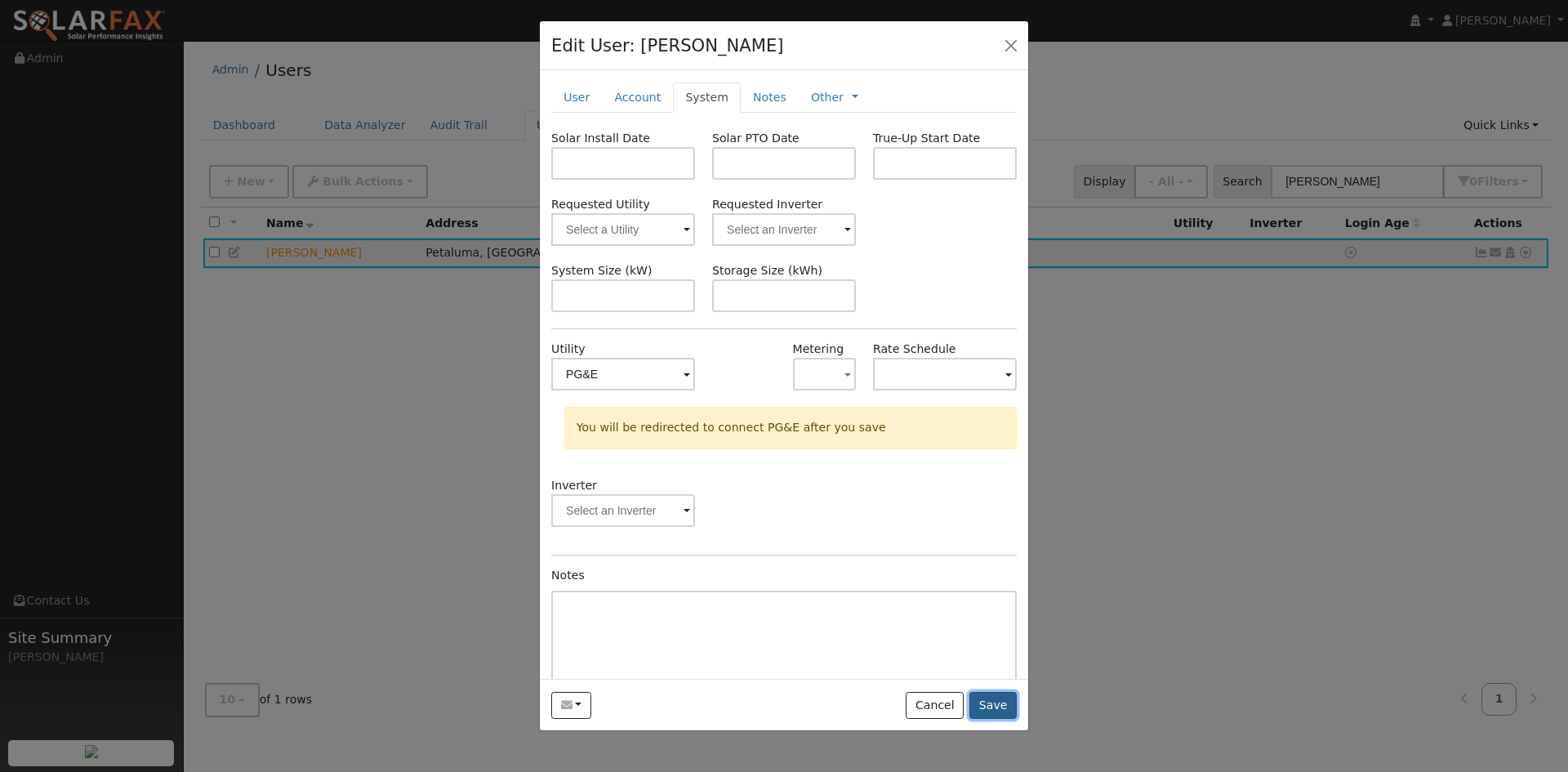
click at [1008, 704] on button "Save" at bounding box center [993, 704] width 48 height 28
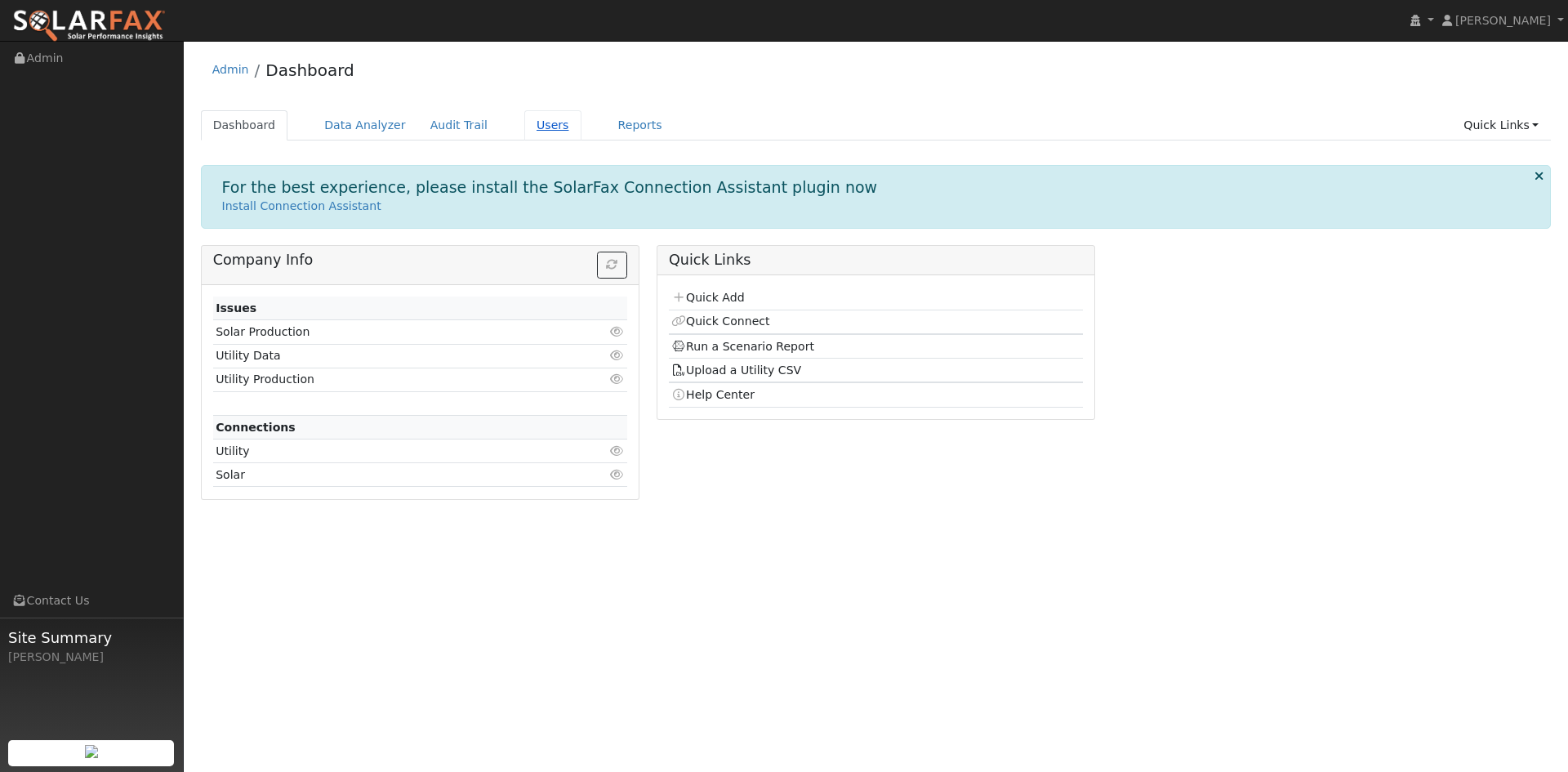
drag, startPoint x: 539, startPoint y: 119, endPoint x: 547, endPoint y: 129, distance: 12.8
click at [540, 119] on link "Users" at bounding box center [552, 125] width 57 height 30
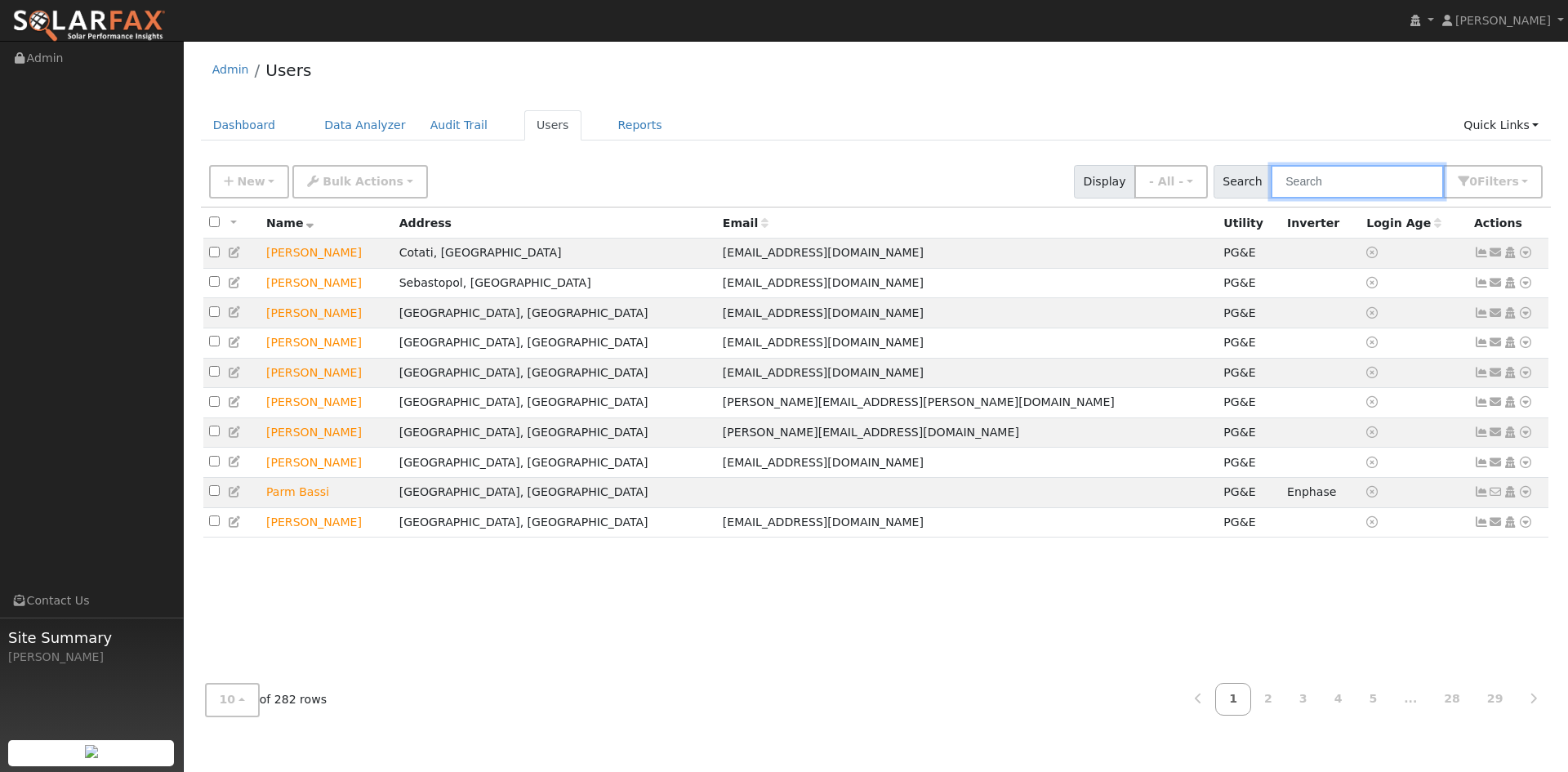
click at [1405, 182] on input "text" at bounding box center [1357, 181] width 173 height 33
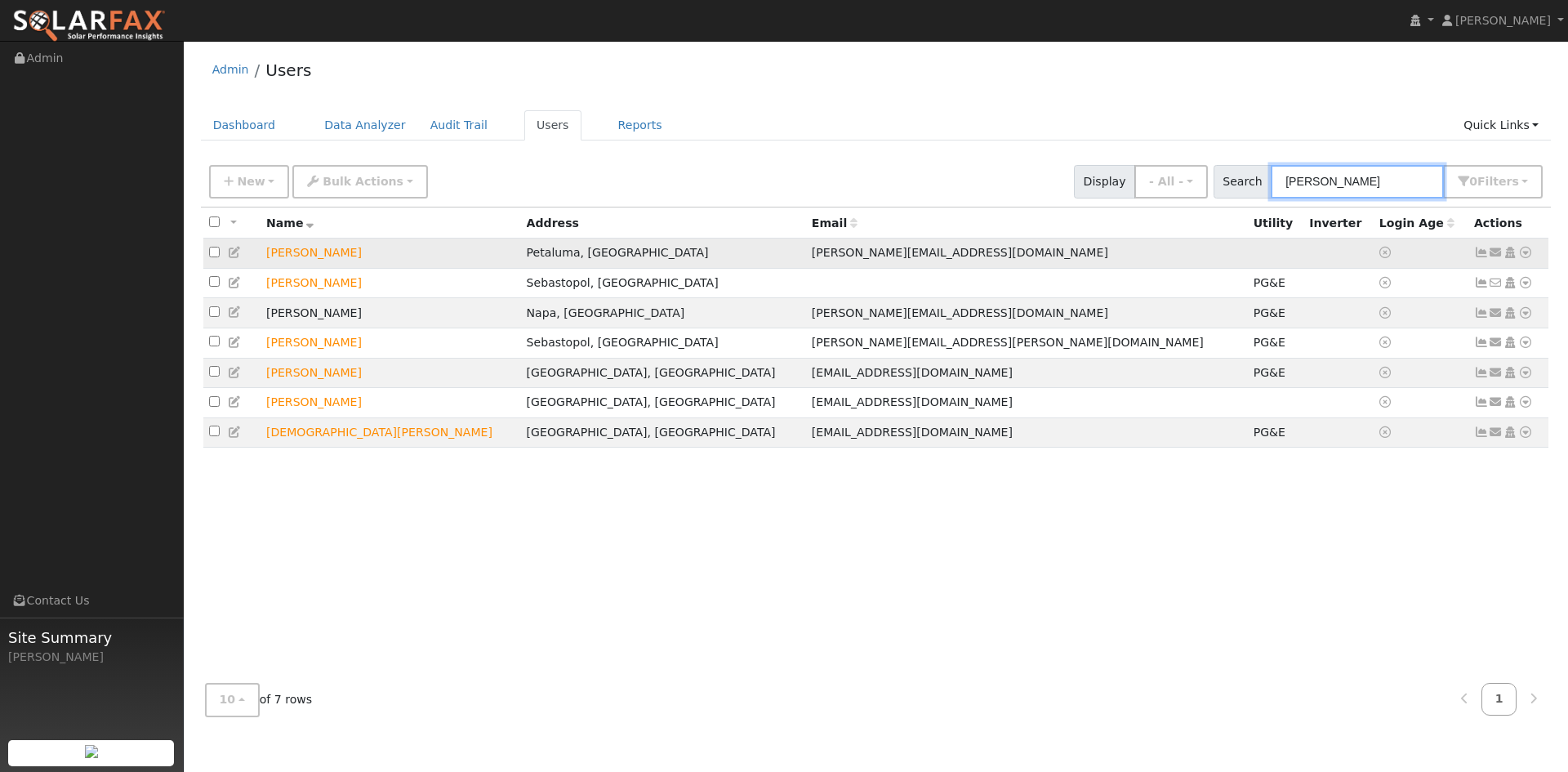
type input "[PERSON_NAME]"
click at [232, 254] on icon at bounding box center [235, 252] width 14 height 11
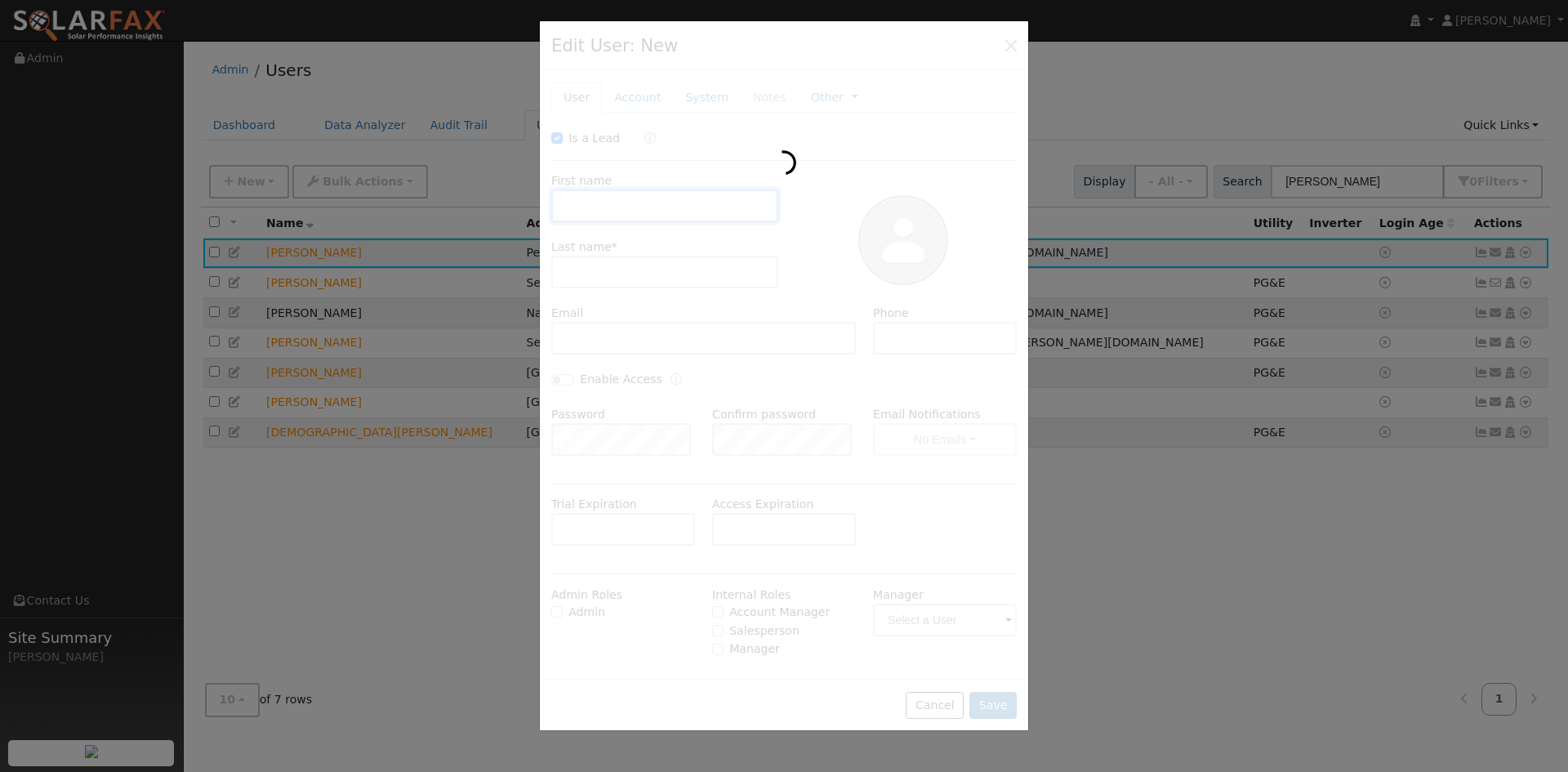
type input "10/17/2025"
checkbox input "true"
type input "Chris"
type input "Cheney"
type input "Chris@anchor21branding.com"
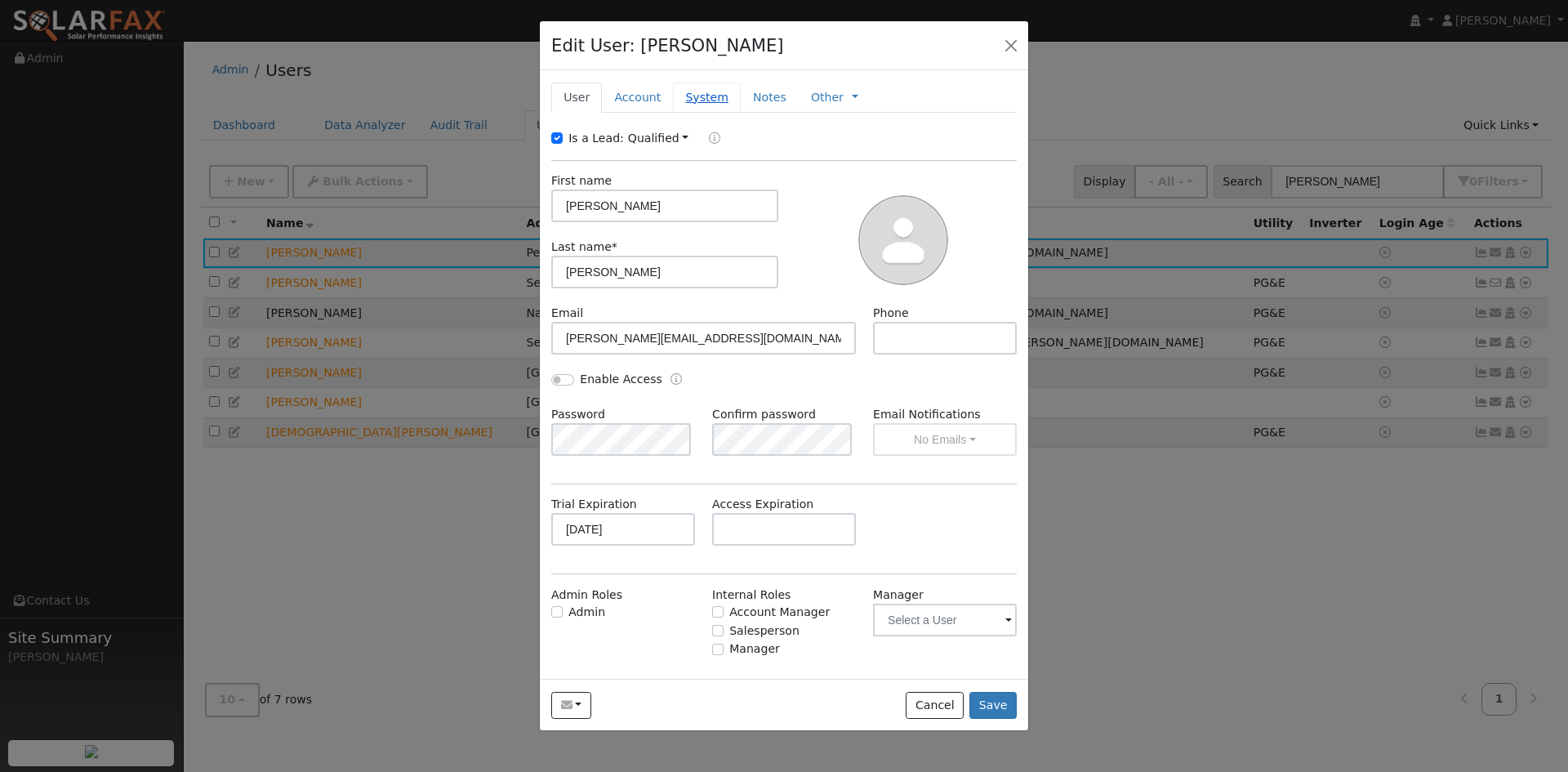
click at [677, 101] on link "System" at bounding box center [707, 98] width 68 height 30
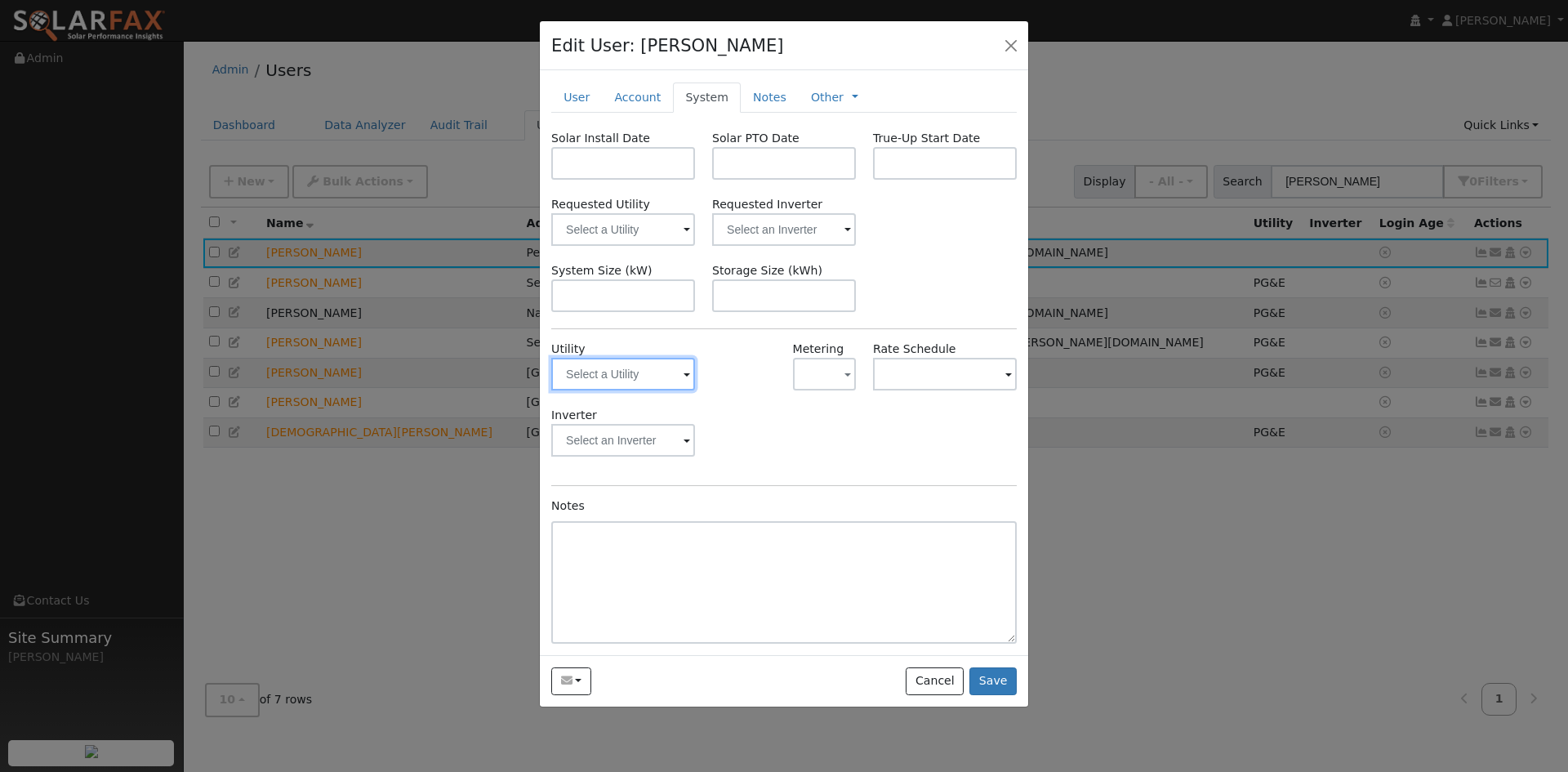
click at [691, 373] on input "text" at bounding box center [623, 374] width 144 height 32
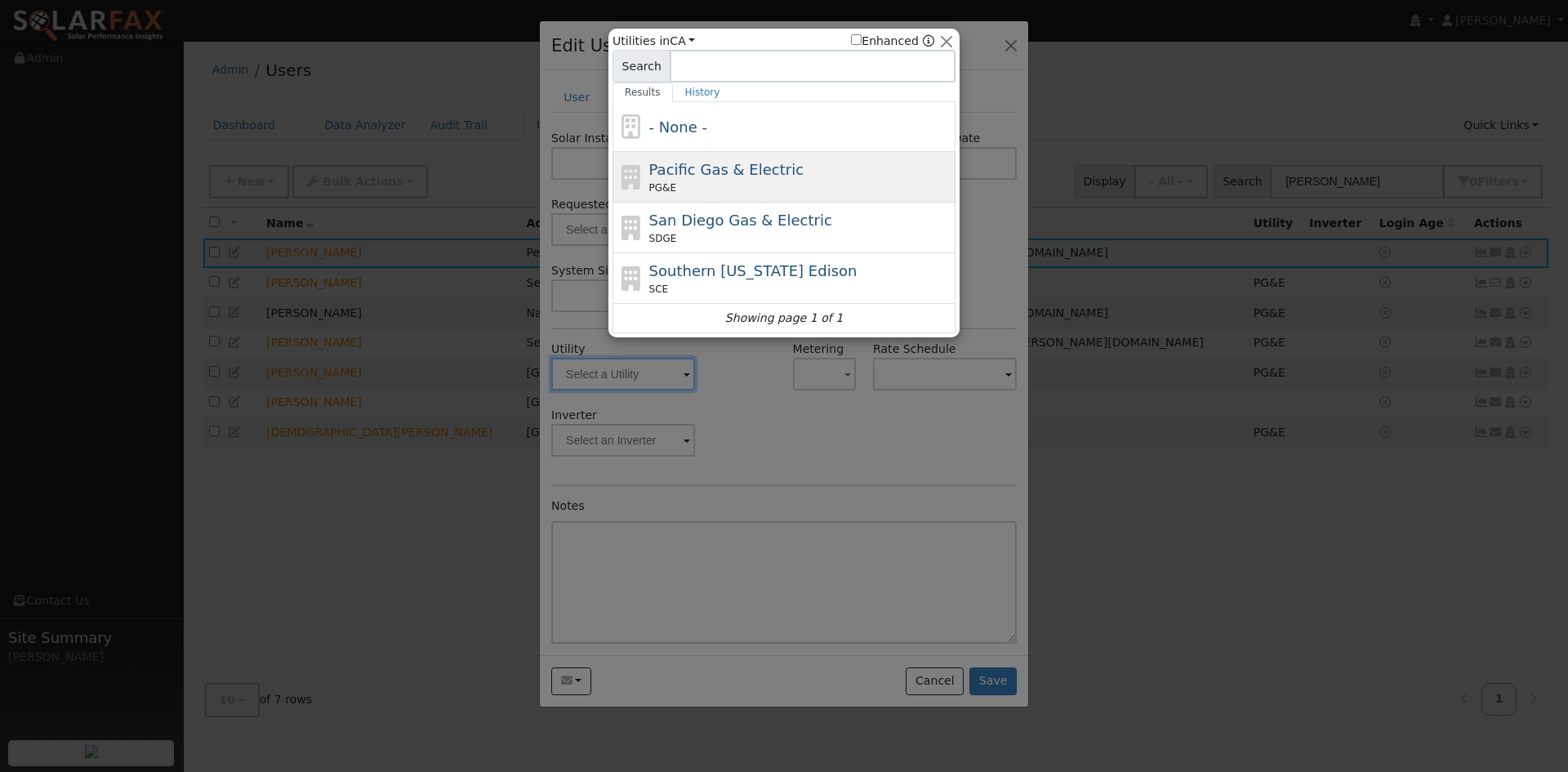
click at [688, 177] on span "Pacific Gas & Electric" at bounding box center [726, 169] width 154 height 17
type input "PG&E"
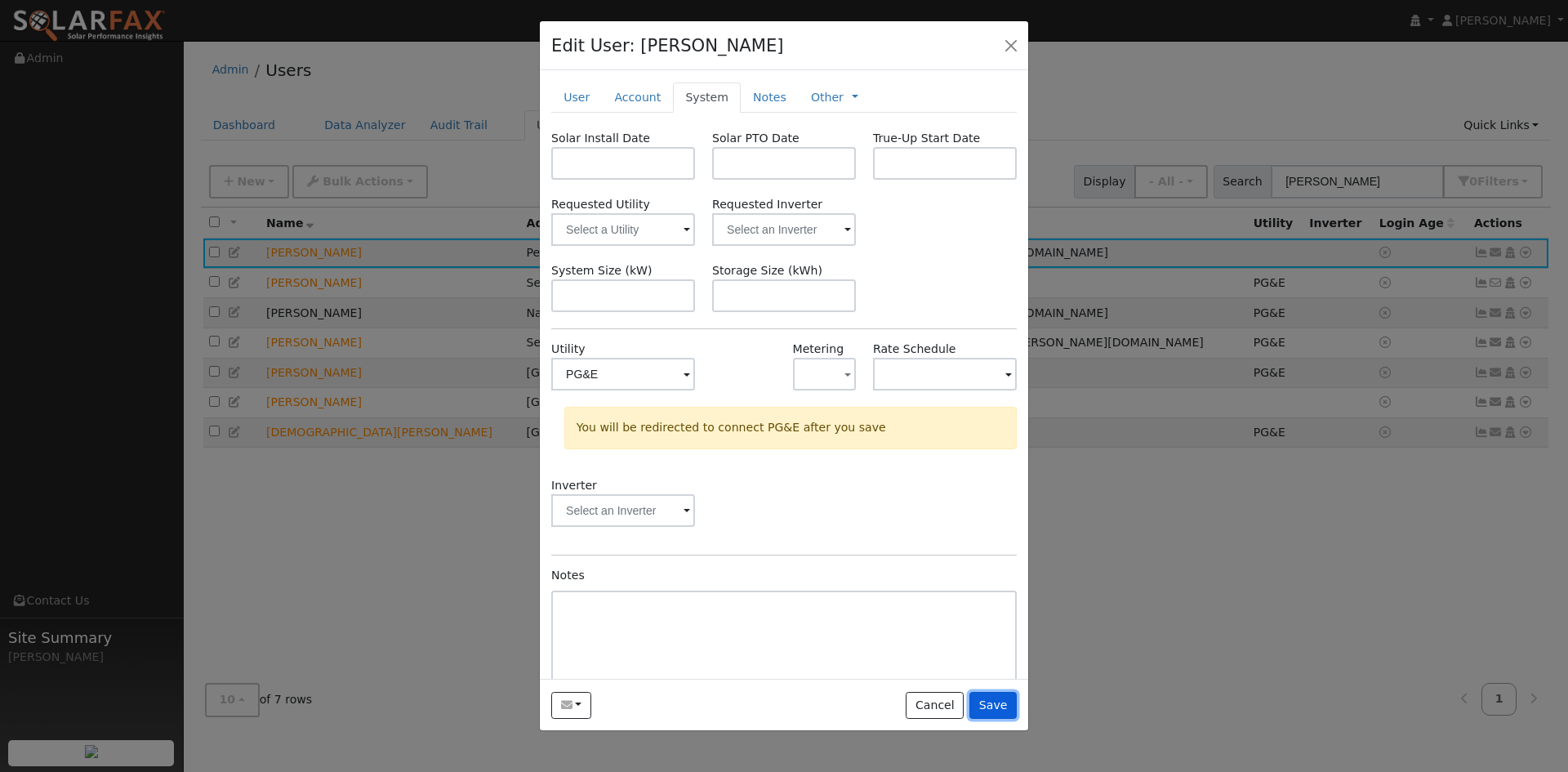
click at [997, 700] on button "Save" at bounding box center [993, 704] width 48 height 28
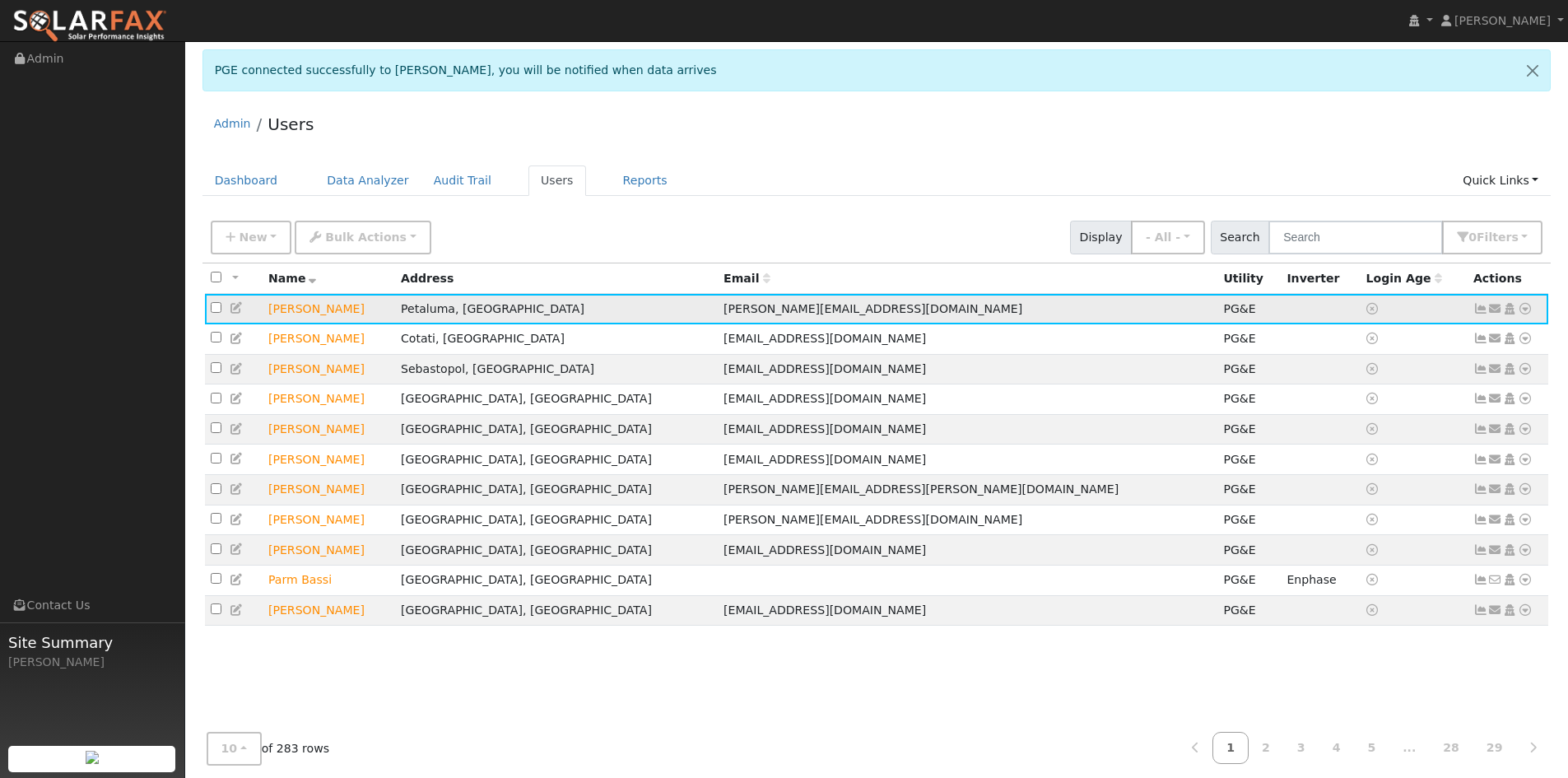
click at [1523, 312] on icon at bounding box center [1525, 309] width 14 height 11
click at [0, 0] on link "Export to CSV" at bounding box center [0, 0] width 0 height 0
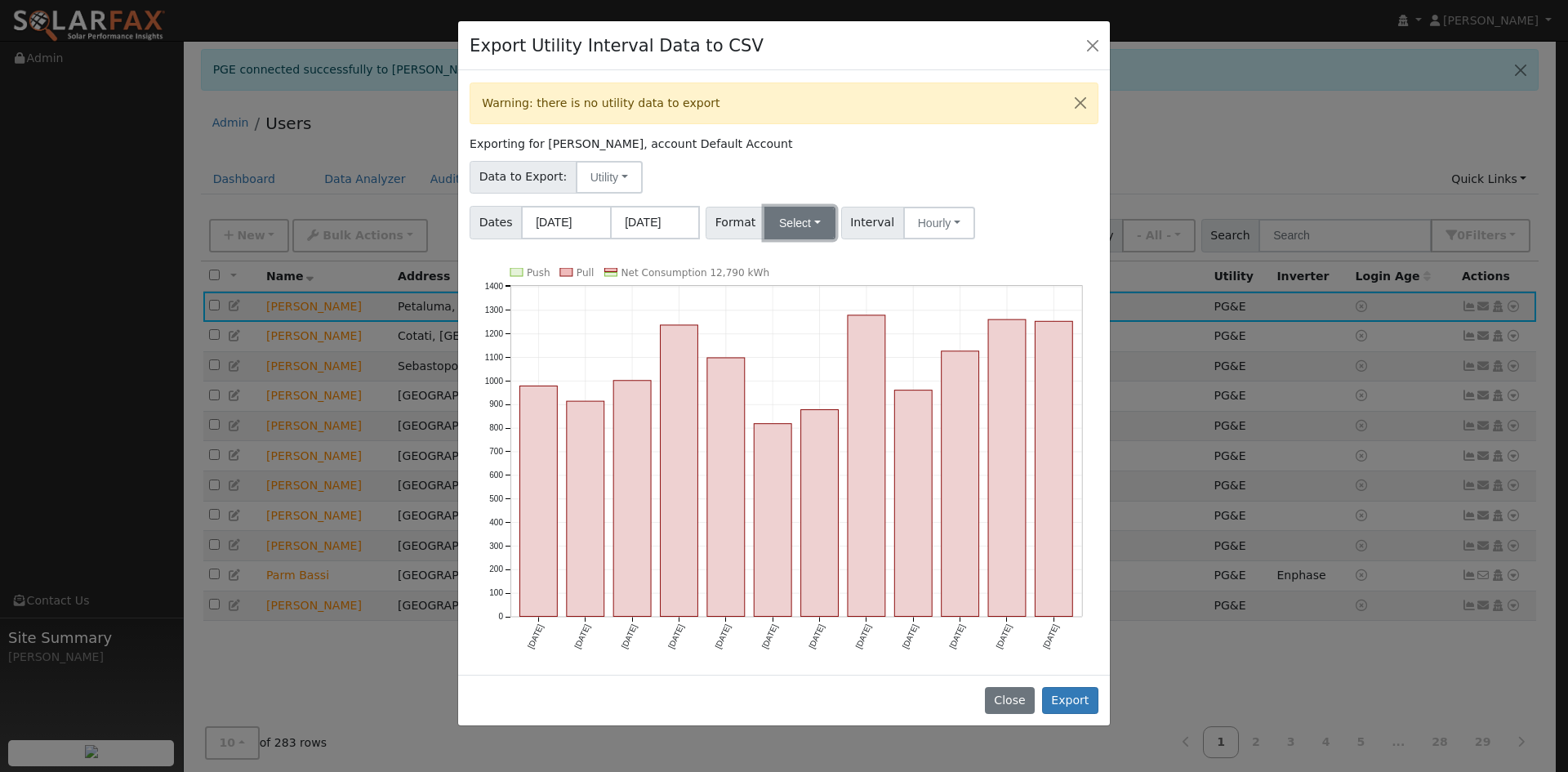
click at [771, 220] on button "Select" at bounding box center [800, 222] width 71 height 32
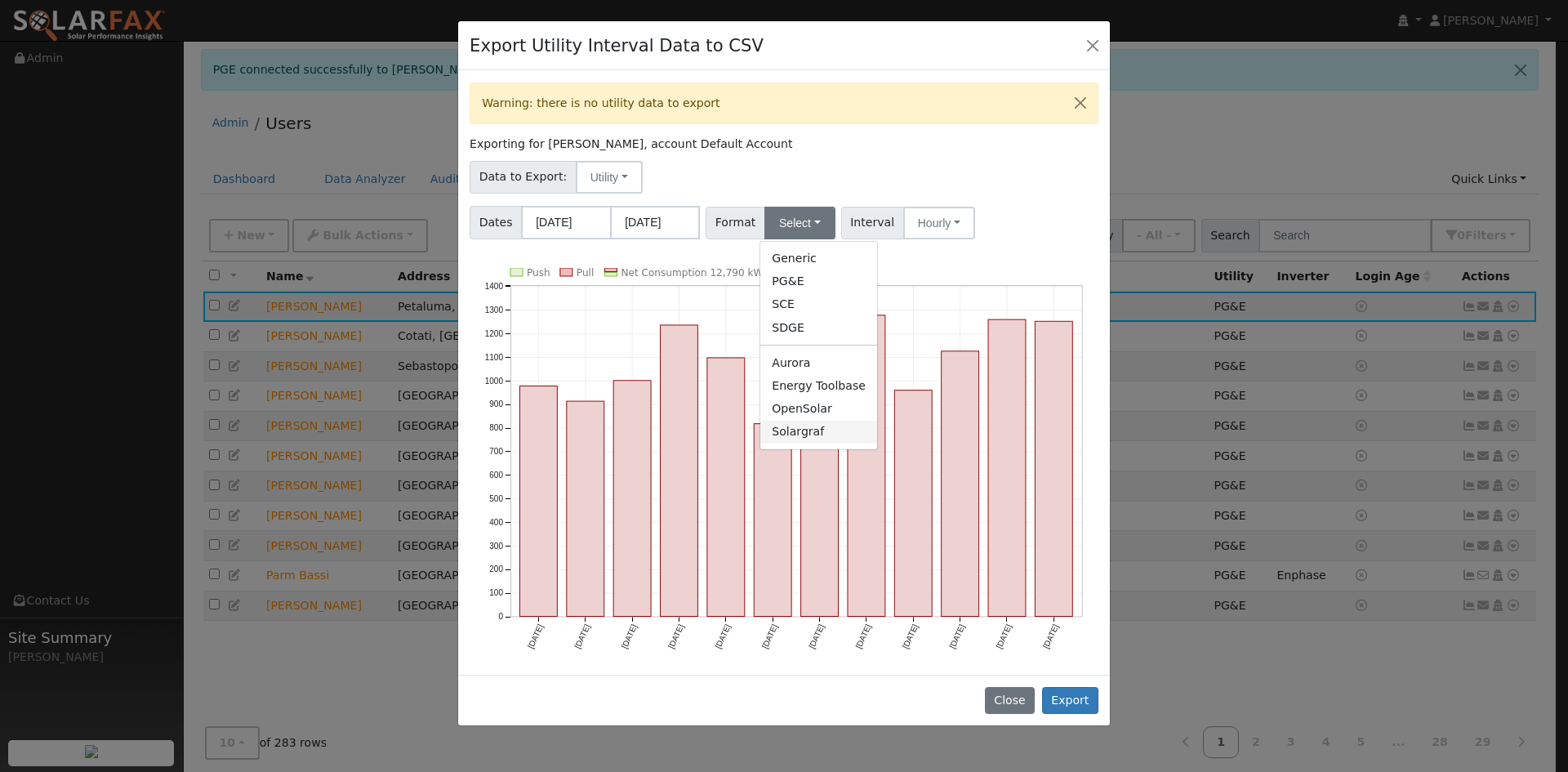
click at [821, 429] on link "Solargraf" at bounding box center [818, 432] width 117 height 23
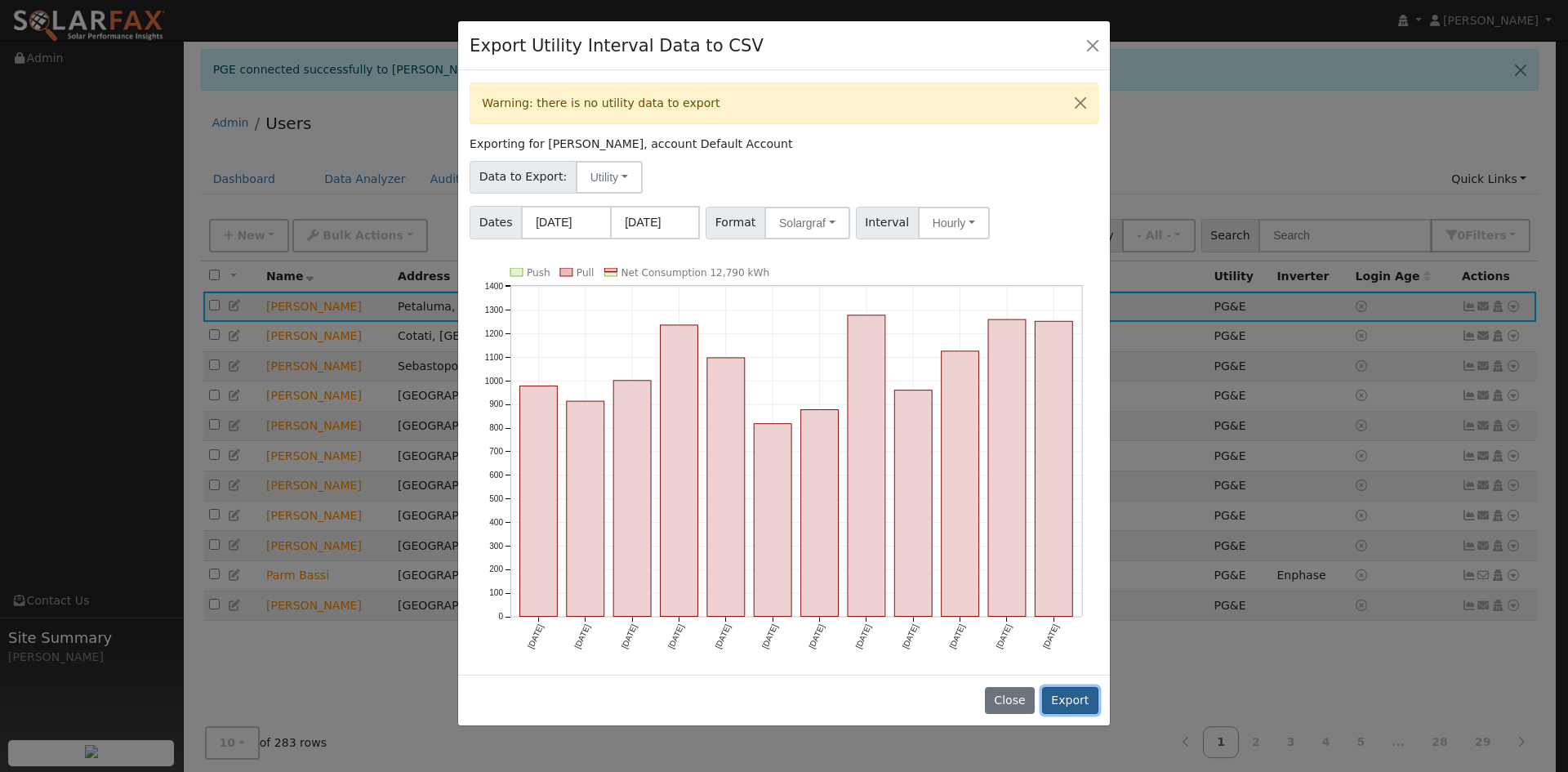
click at [1077, 686] on button "Export" at bounding box center [1070, 700] width 56 height 28
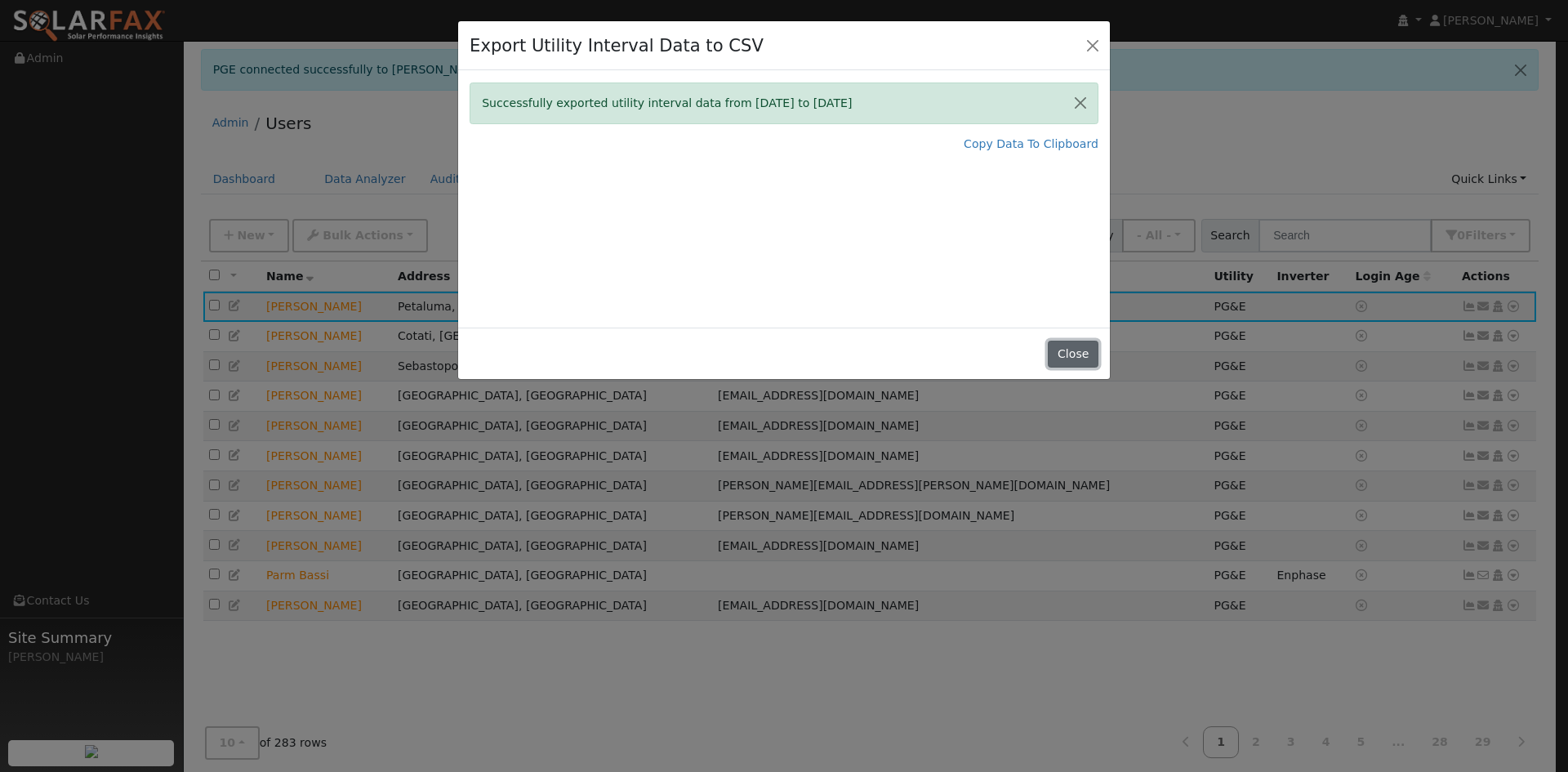
click at [1071, 344] on button "Close" at bounding box center [1073, 354] width 49 height 28
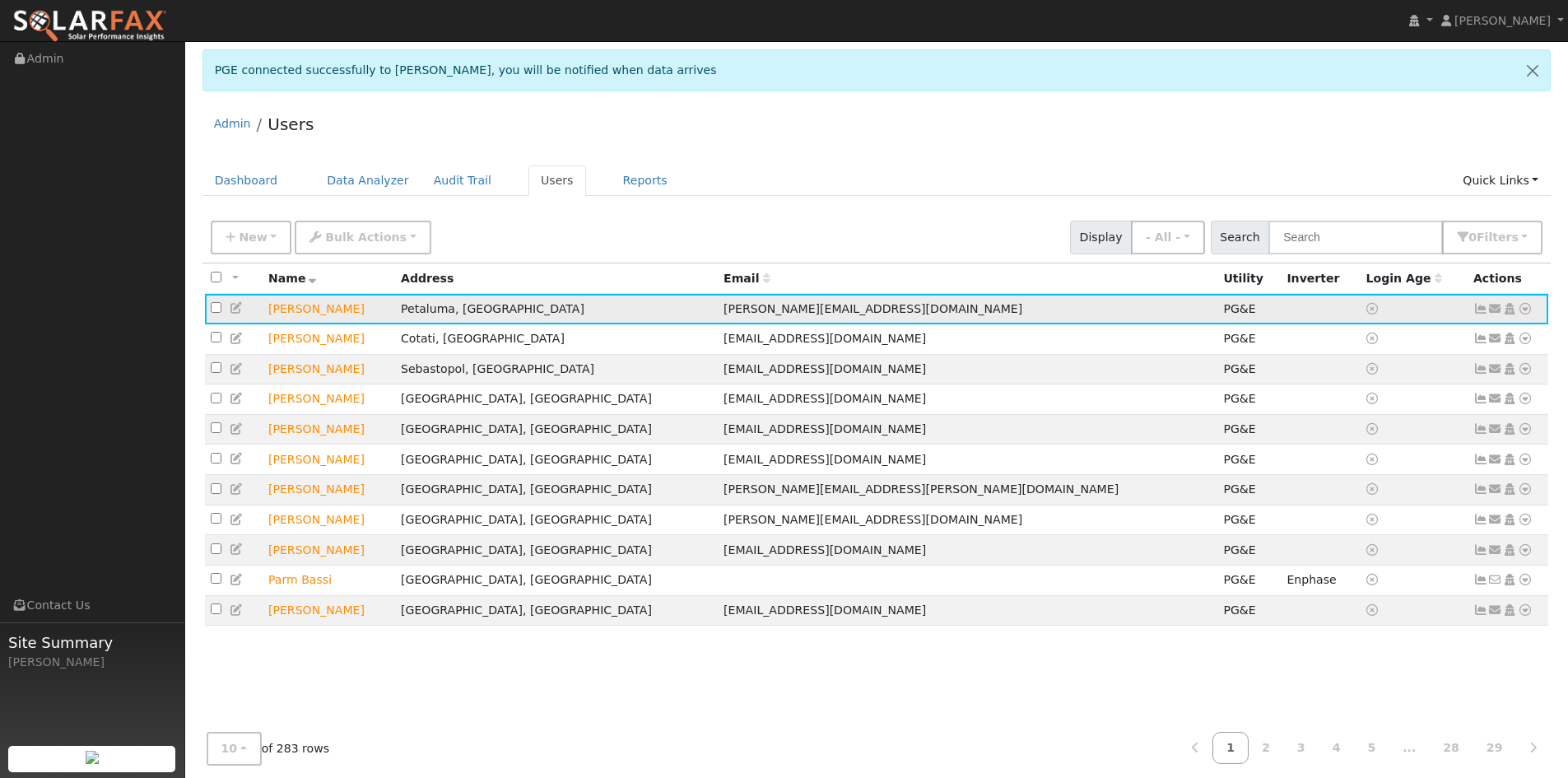
click at [1530, 311] on icon at bounding box center [1525, 309] width 14 height 11
click at [1339, 423] on link "Export to CSV" at bounding box center [1350, 421] width 121 height 23
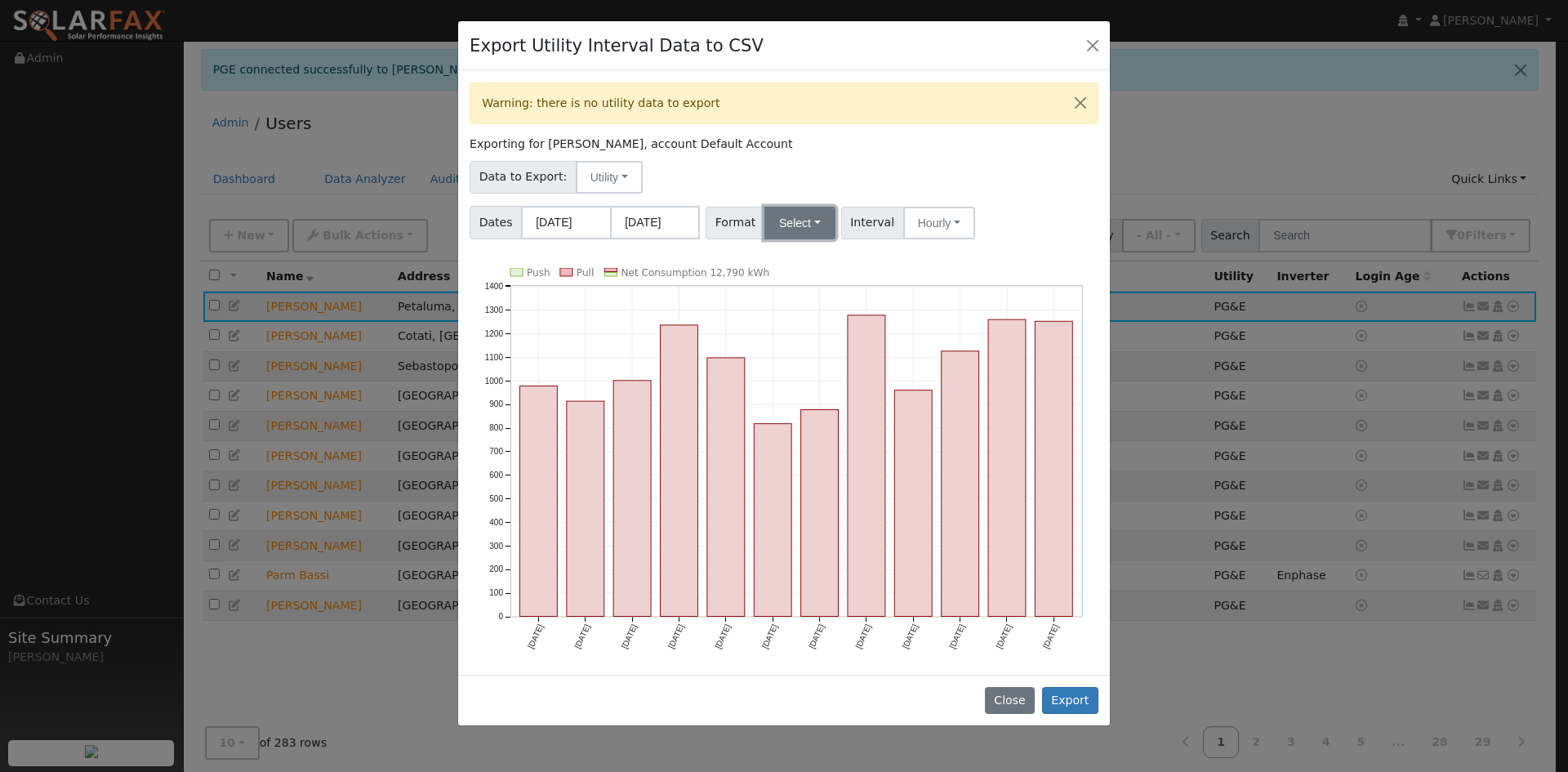
click at [800, 232] on button "Select" at bounding box center [800, 222] width 71 height 32
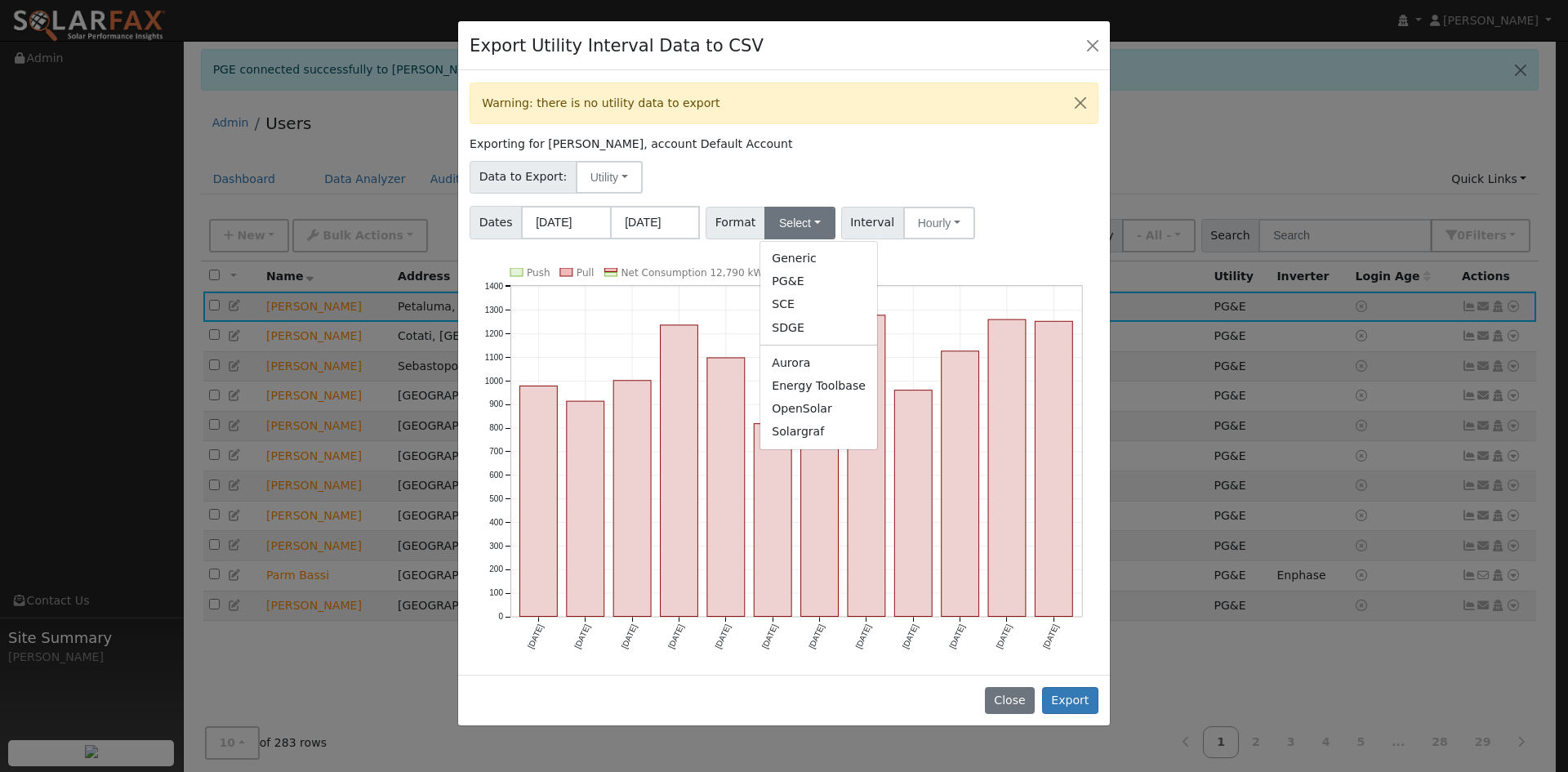
click at [813, 429] on link "Solargraf" at bounding box center [818, 432] width 117 height 23
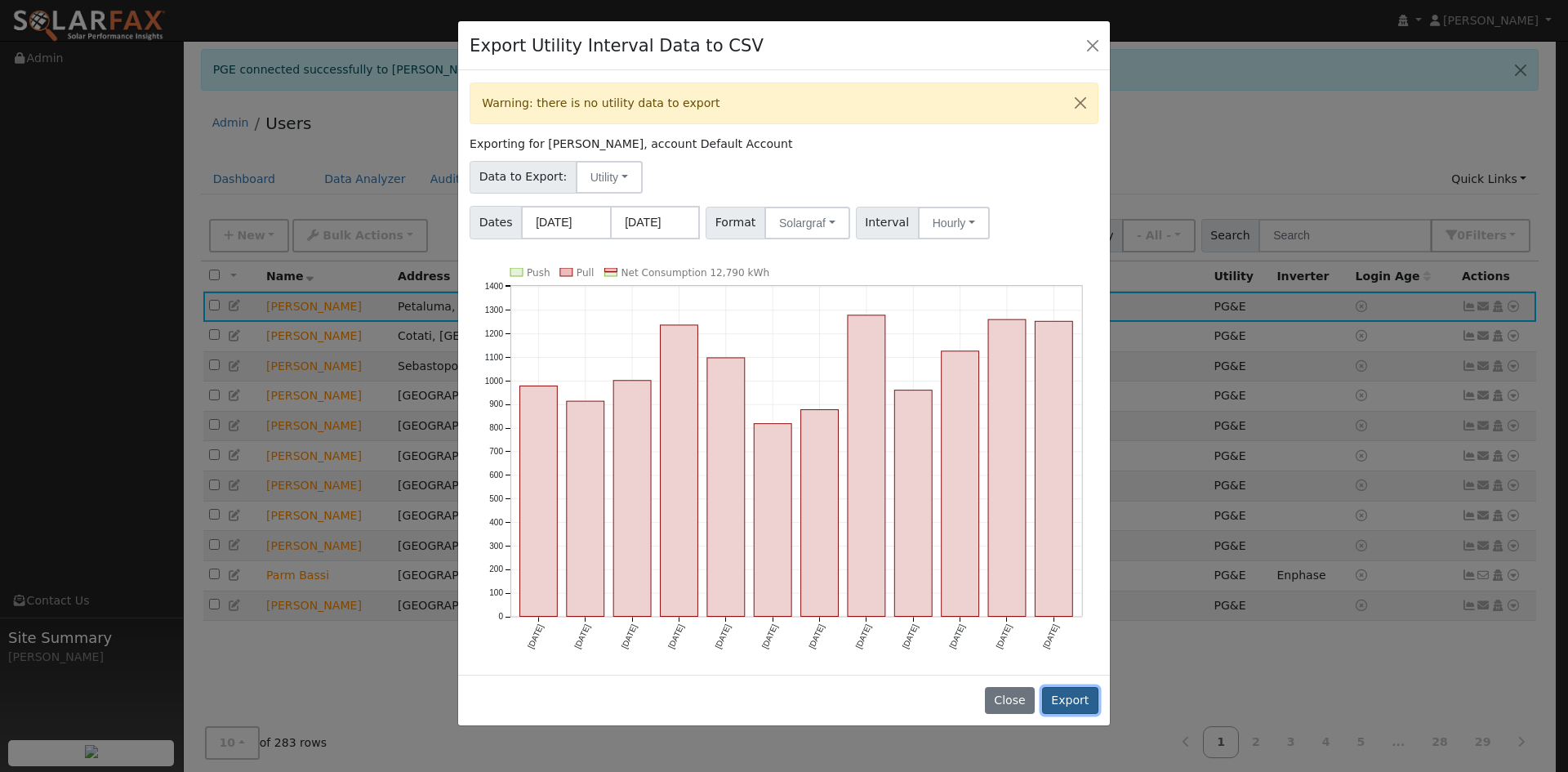
click at [1079, 690] on button "Export" at bounding box center [1070, 700] width 56 height 28
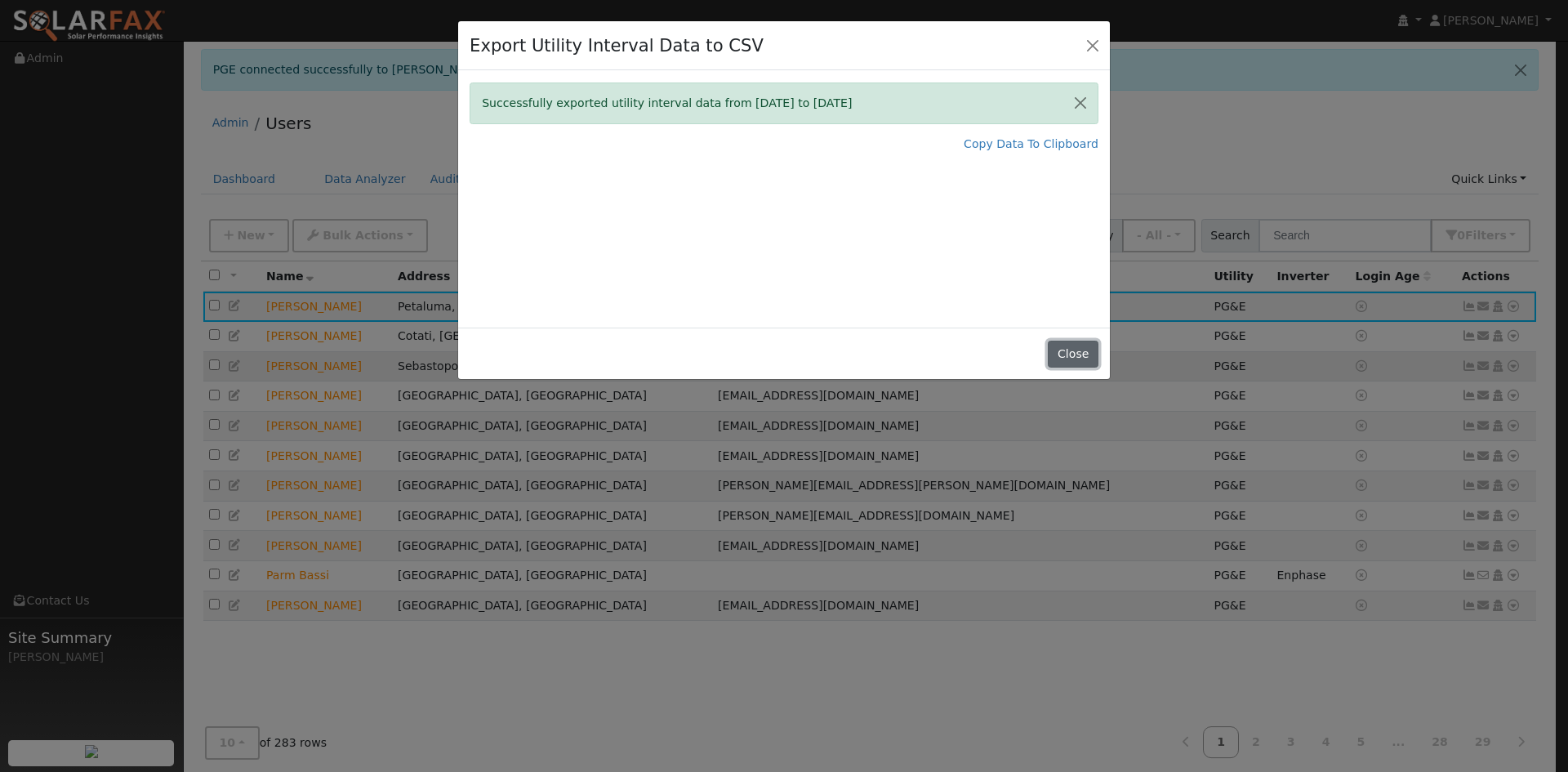
drag, startPoint x: 1094, startPoint y: 360, endPoint x: 1082, endPoint y: 362, distance: 12.2
click at [1093, 360] on button "Close" at bounding box center [1073, 354] width 49 height 28
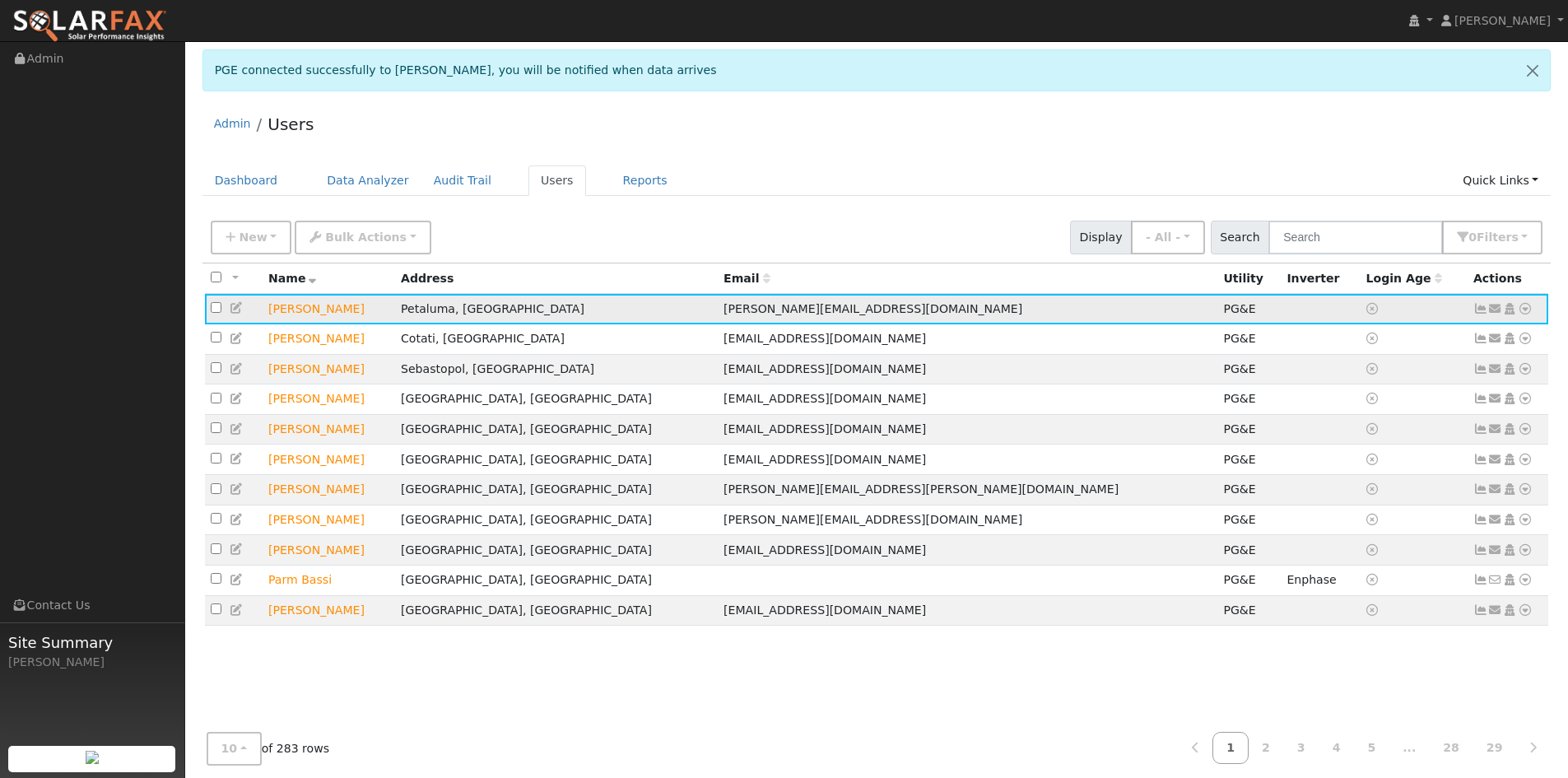
click at [1526, 309] on icon at bounding box center [1525, 309] width 14 height 11
click at [1482, 340] on link "Data Analyzer" at bounding box center [1471, 337] width 120 height 23
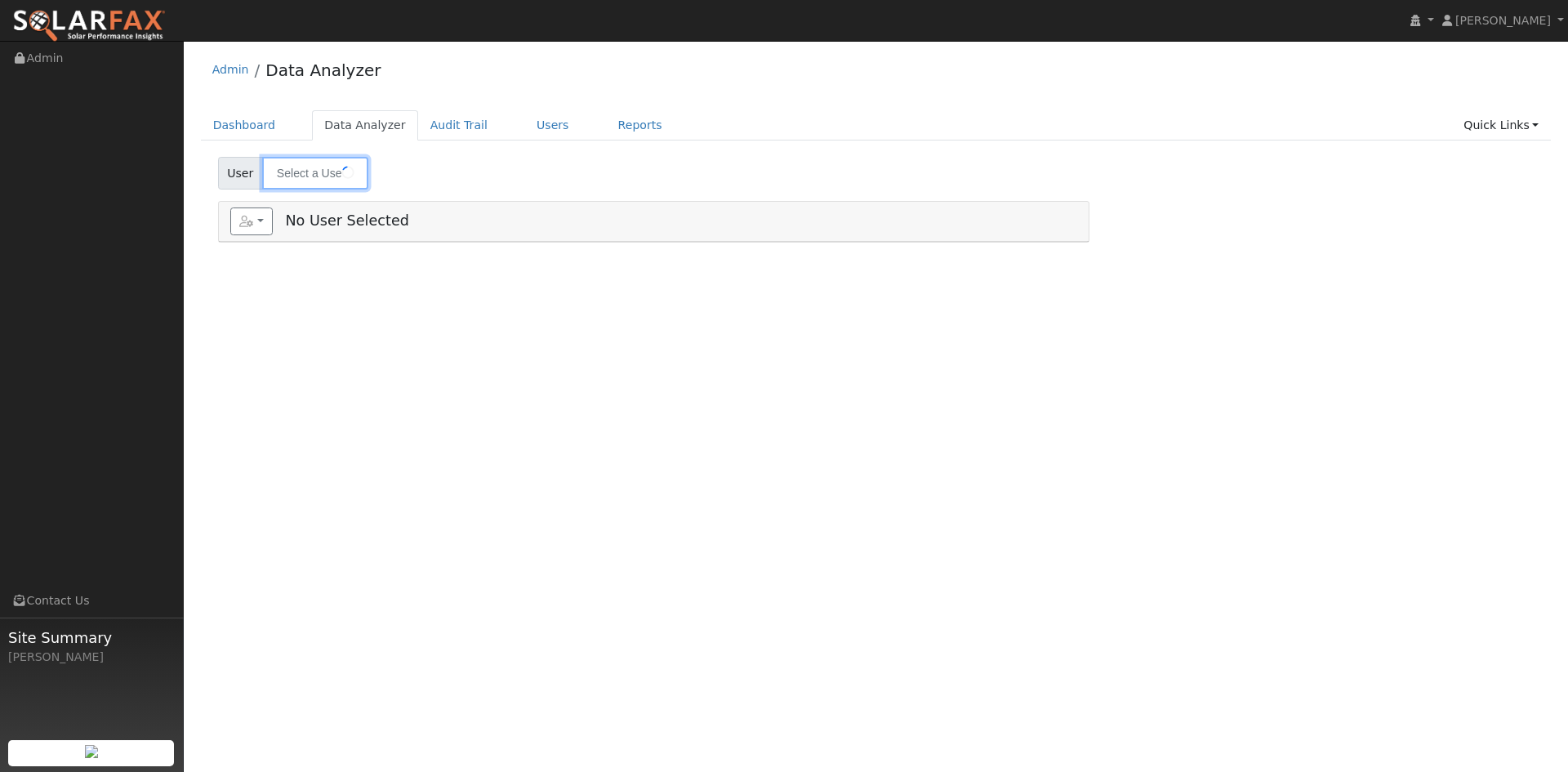
type input "[PERSON_NAME]"
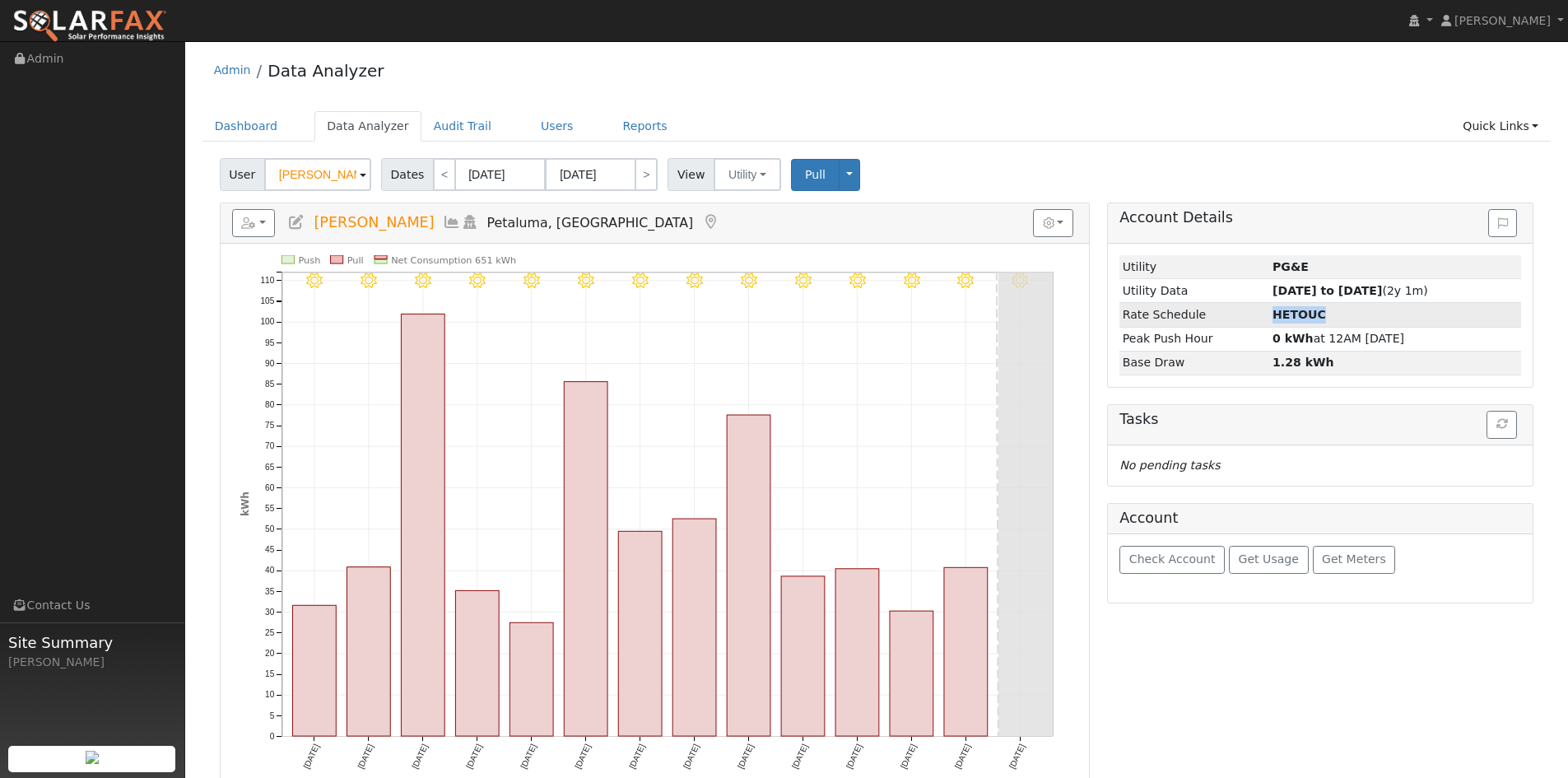
drag, startPoint x: 1254, startPoint y: 311, endPoint x: 1339, endPoint y: 321, distance: 85.6
click at [1339, 321] on tr "Rate Schedule HETOUC" at bounding box center [1320, 314] width 402 height 24
